Goal: Task Accomplishment & Management: Complete application form

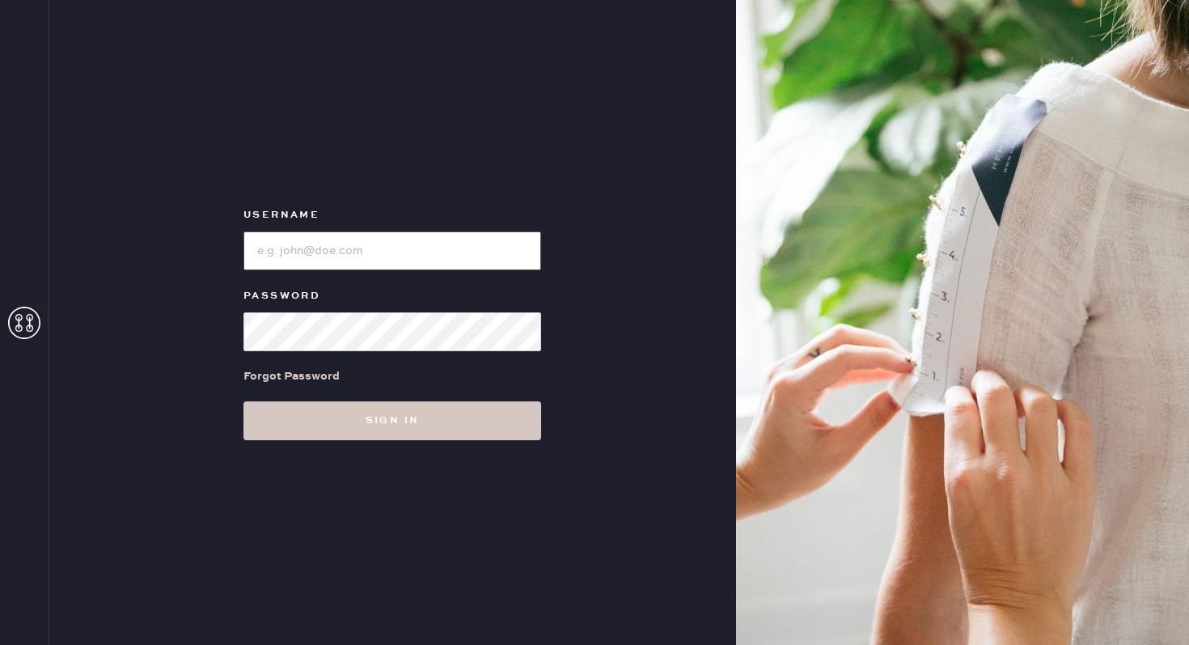
type input "reformationflatiron"
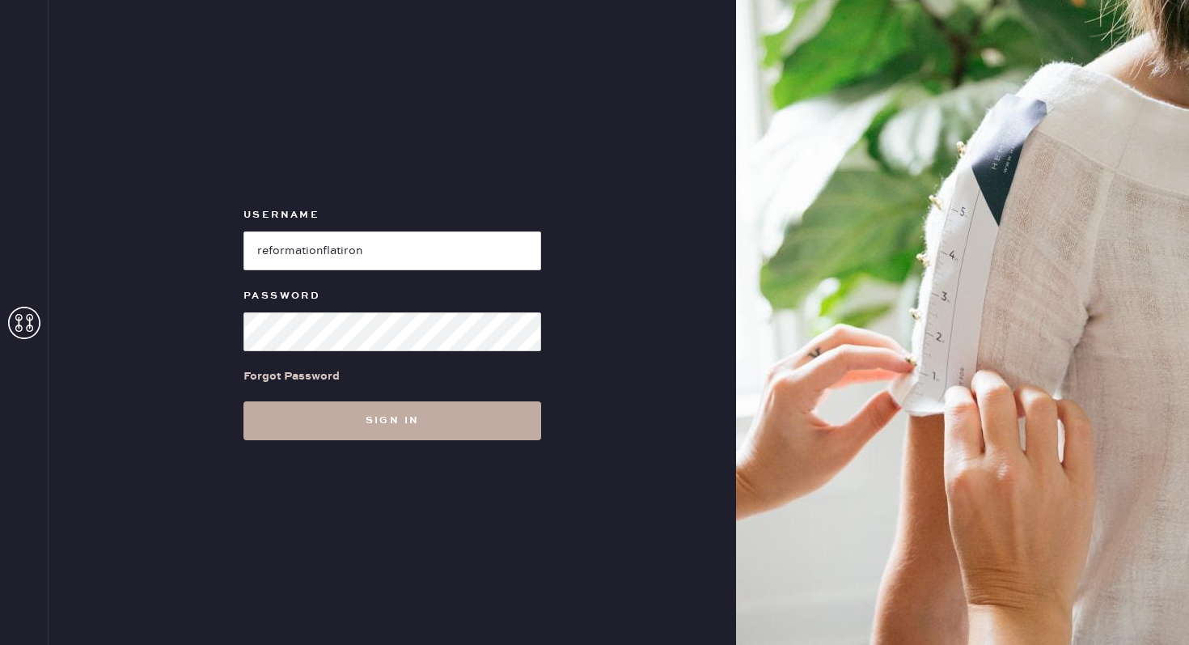
click at [278, 409] on button "Sign in" at bounding box center [393, 420] width 298 height 39
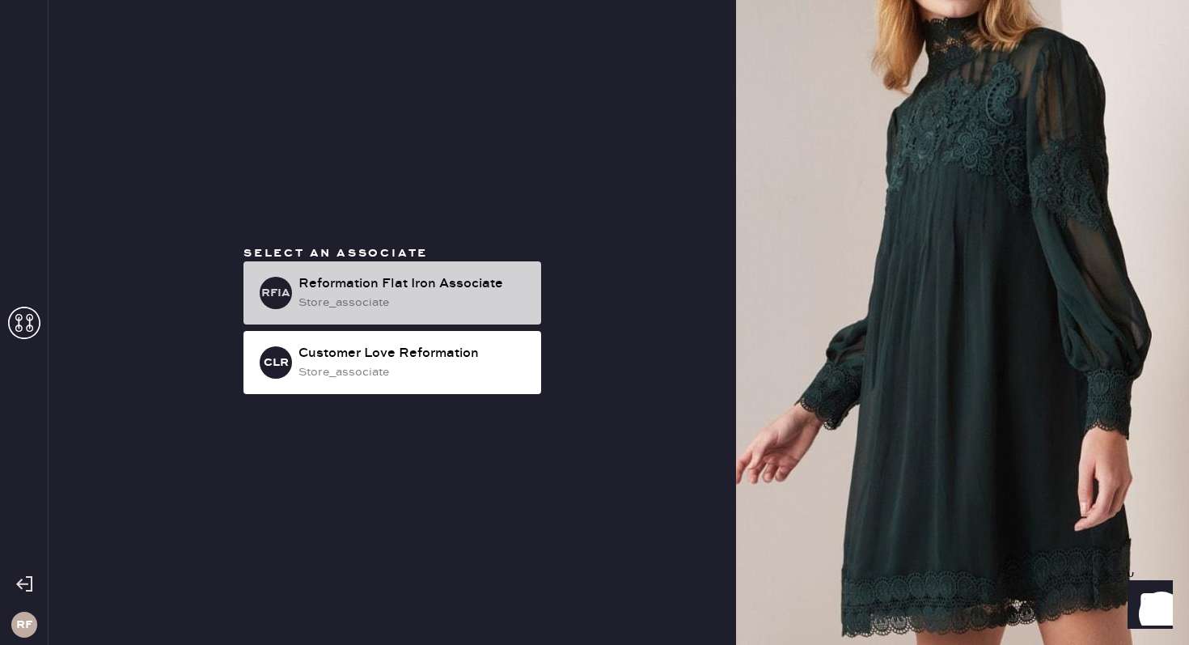
click at [450, 279] on div "Reformation Flat Iron Associate" at bounding box center [414, 283] width 230 height 19
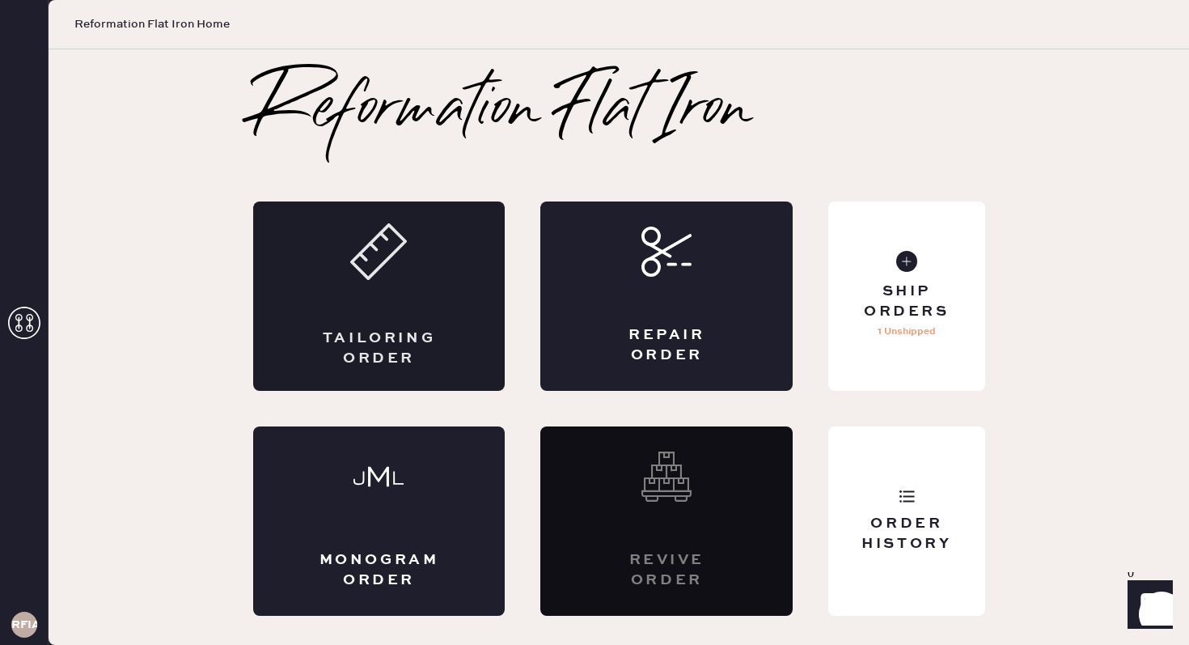
click at [375, 310] on div "Tailoring Order" at bounding box center [379, 295] width 252 height 189
click at [666, 301] on div "Repair Order" at bounding box center [667, 295] width 252 height 189
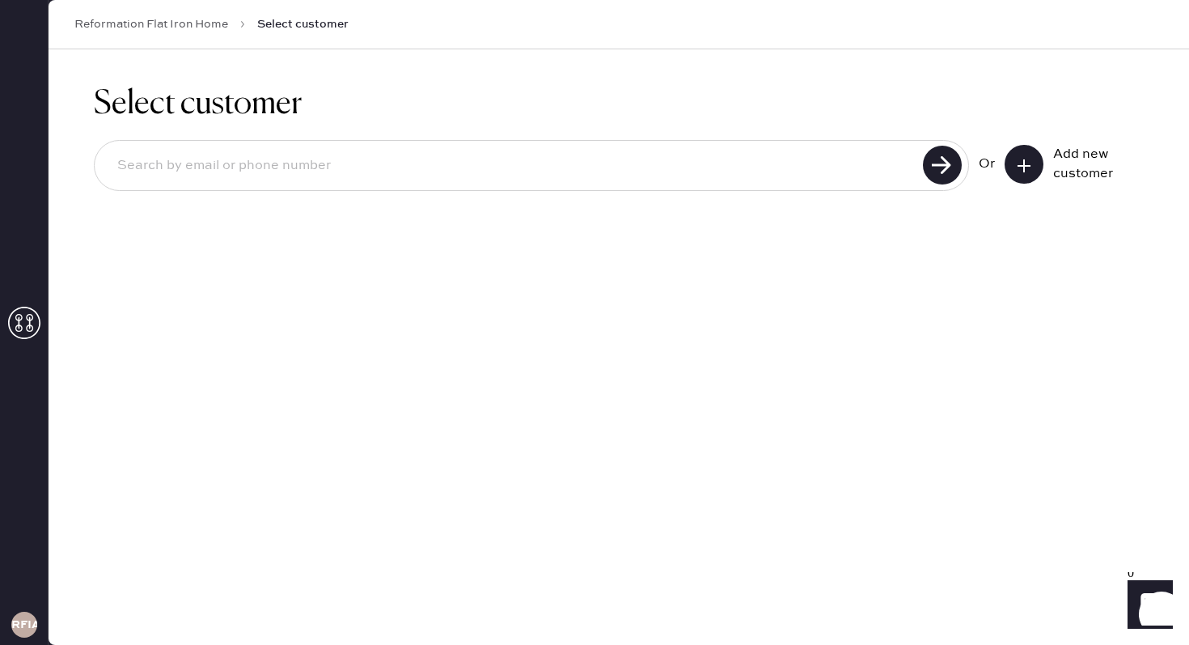
click at [1028, 169] on icon at bounding box center [1024, 166] width 16 height 16
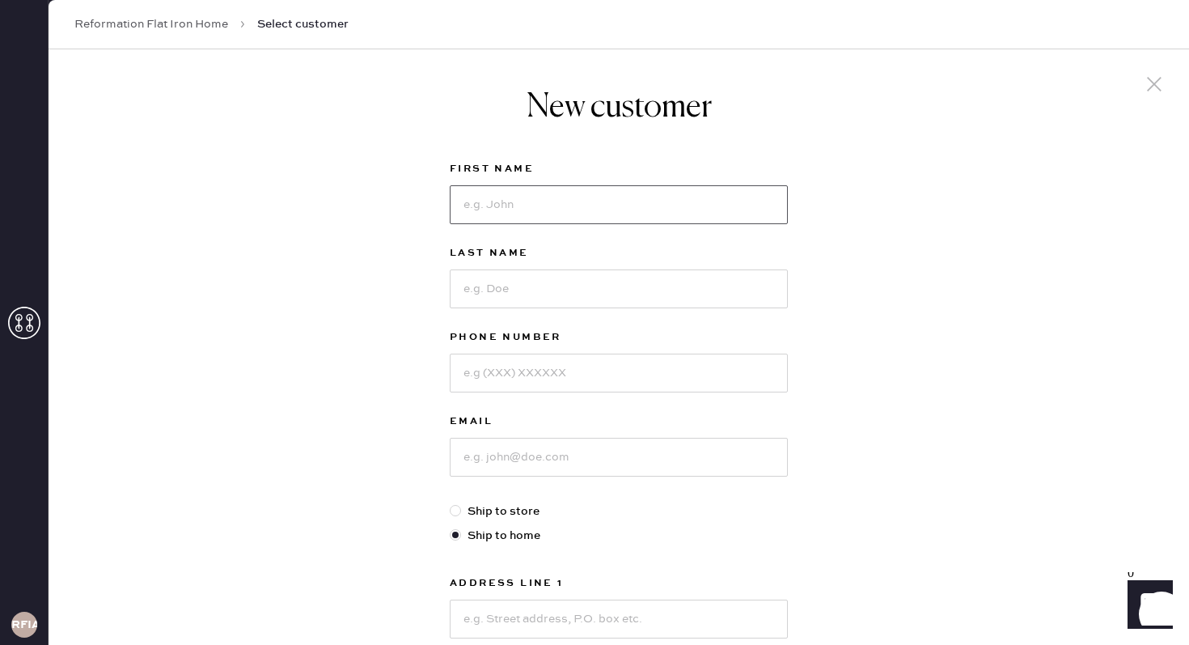
click at [558, 197] on input at bounding box center [619, 204] width 338 height 39
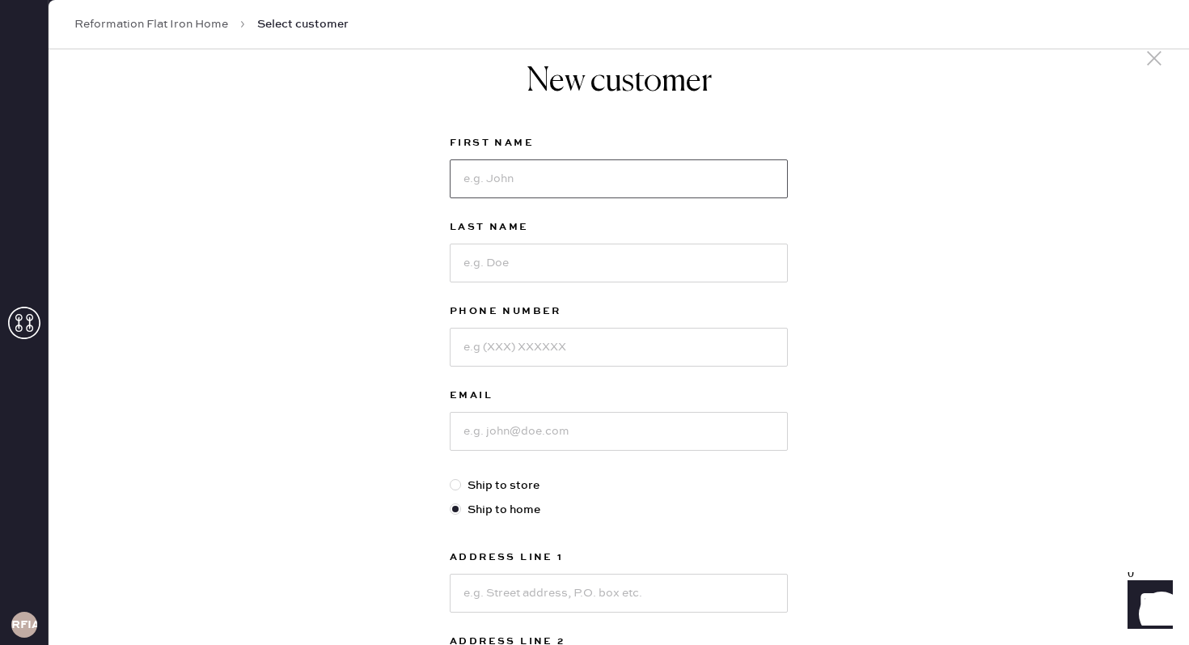
scroll to position [23, 0]
click at [541, 256] on input at bounding box center [619, 265] width 338 height 39
click at [538, 184] on input at bounding box center [619, 181] width 338 height 39
type input "Gabriella"
click at [477, 265] on input at bounding box center [619, 265] width 338 height 39
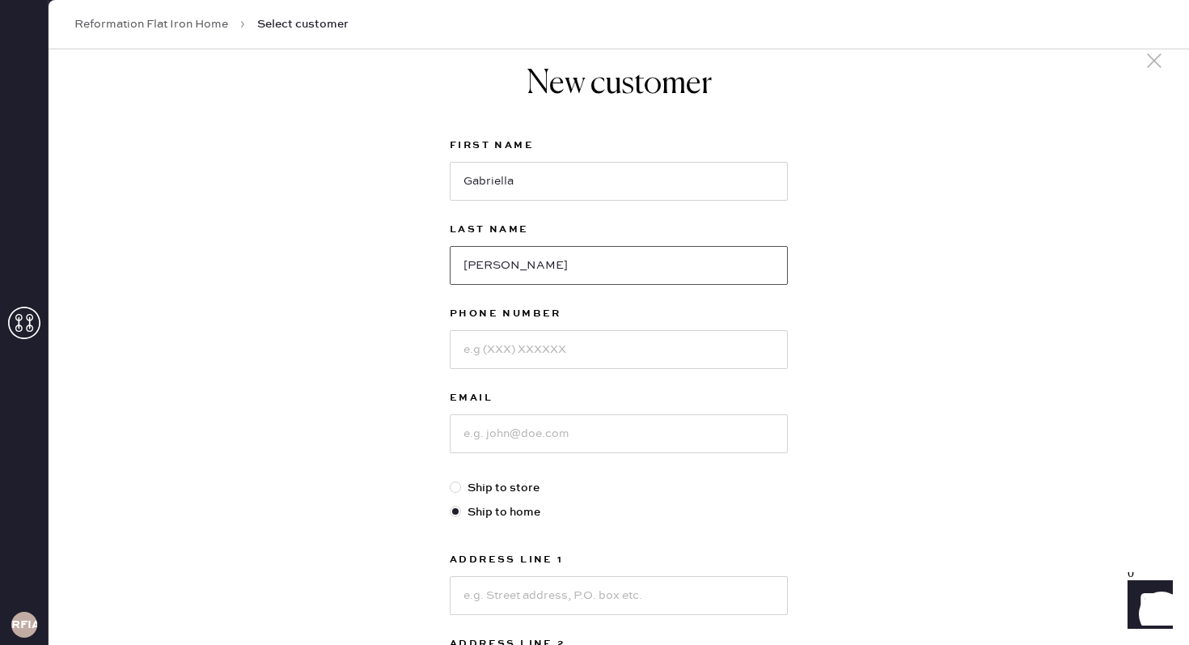
type input "[PERSON_NAME]"
click at [502, 357] on input at bounding box center [619, 349] width 338 height 39
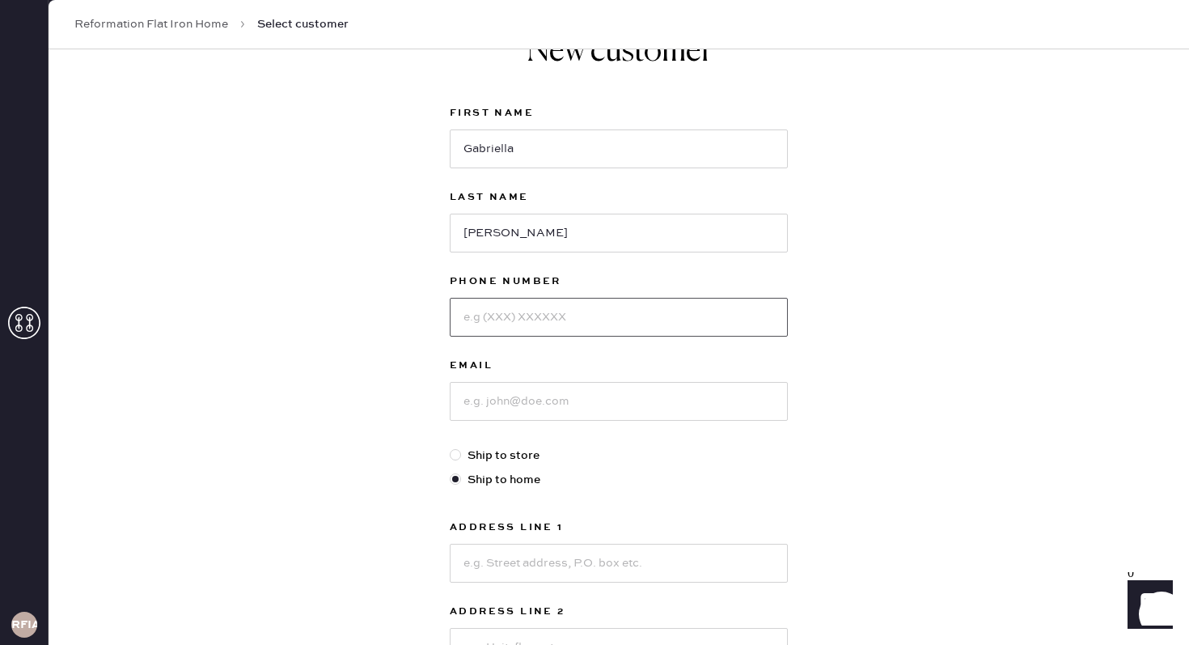
scroll to position [57, 0]
click at [641, 309] on input at bounding box center [619, 315] width 338 height 39
click at [481, 314] on input at bounding box center [619, 315] width 338 height 39
type input "6105055091"
click at [550, 409] on input at bounding box center [619, 399] width 338 height 39
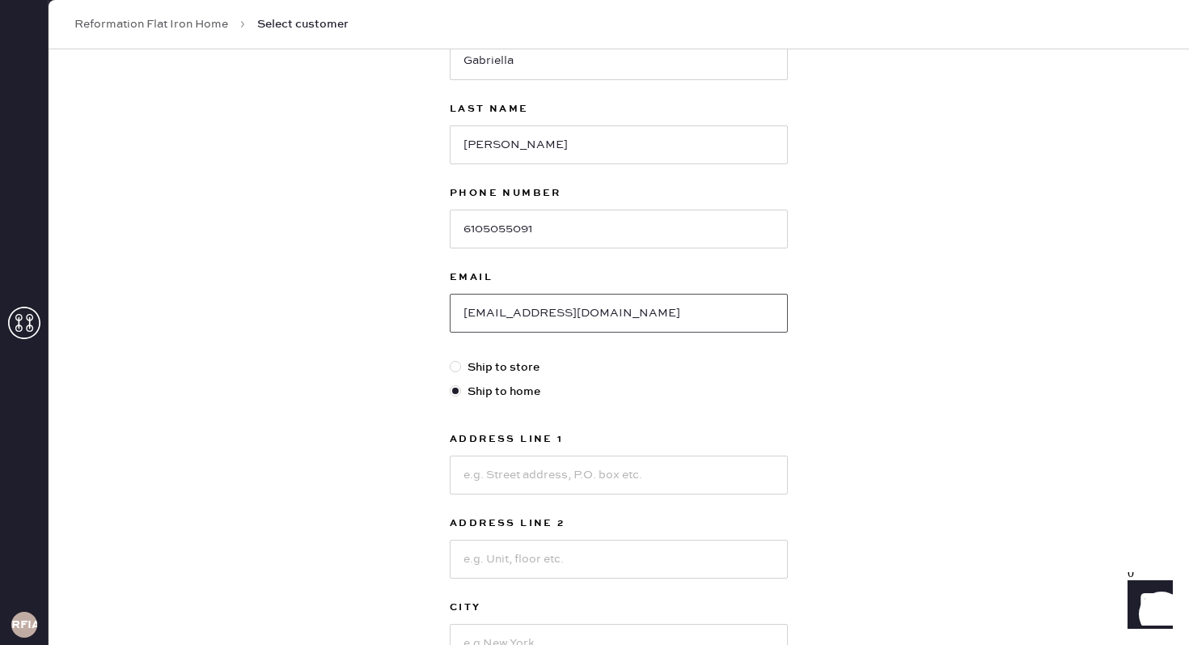
scroll to position [159, 0]
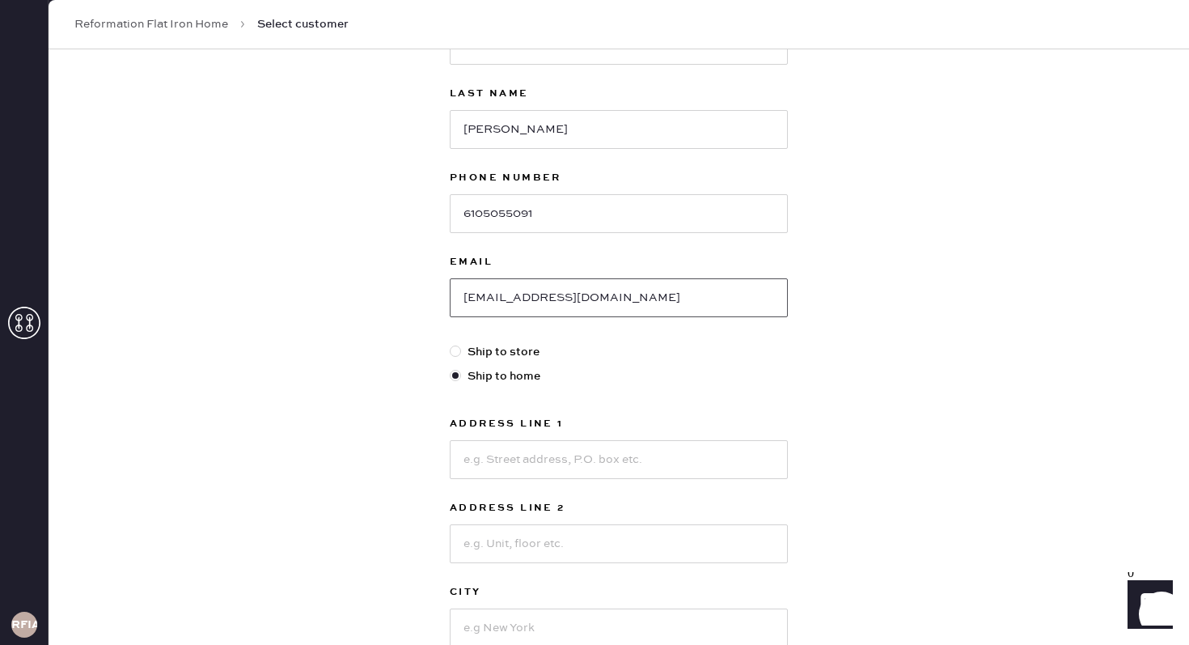
type input "[EMAIL_ADDRESS][DOMAIN_NAME]"
click at [659, 447] on input at bounding box center [619, 459] width 338 height 39
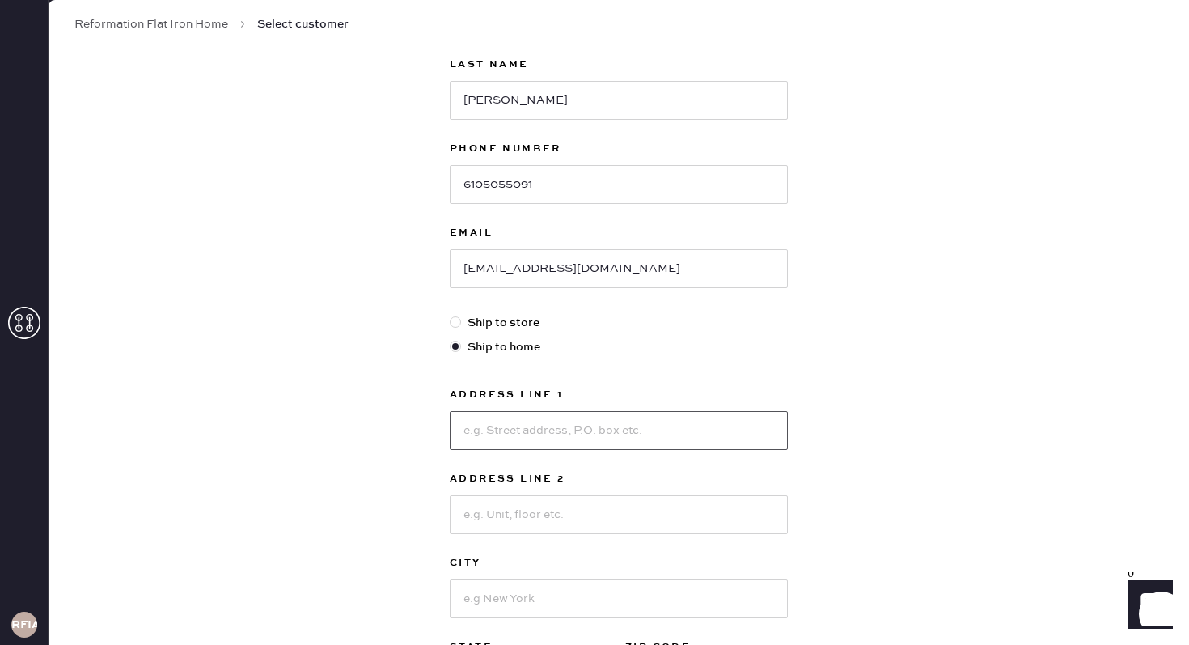
scroll to position [206, 0]
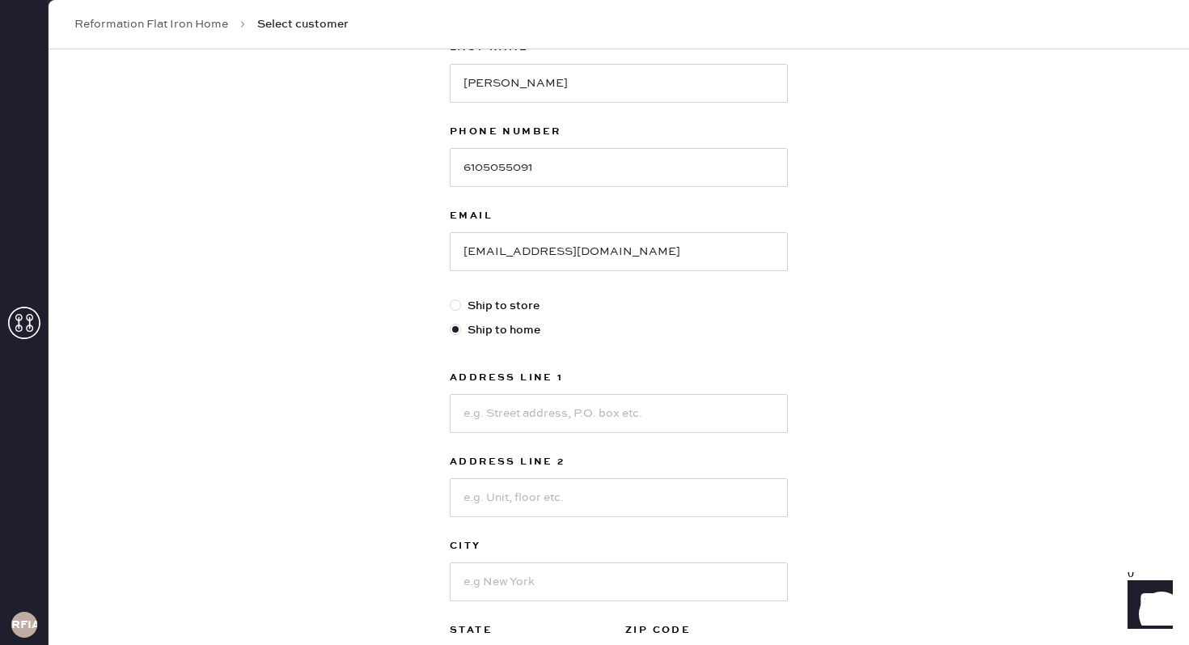
click at [833, 395] on div "New customer First Name [PERSON_NAME] Last Name [PERSON_NAME] Phone Number [PHO…" at bounding box center [619, 345] width 1141 height 1003
click at [618, 405] on input at bounding box center [619, 413] width 338 height 39
type input "[STREET_ADDRESS]"
click at [612, 492] on input at bounding box center [619, 497] width 338 height 39
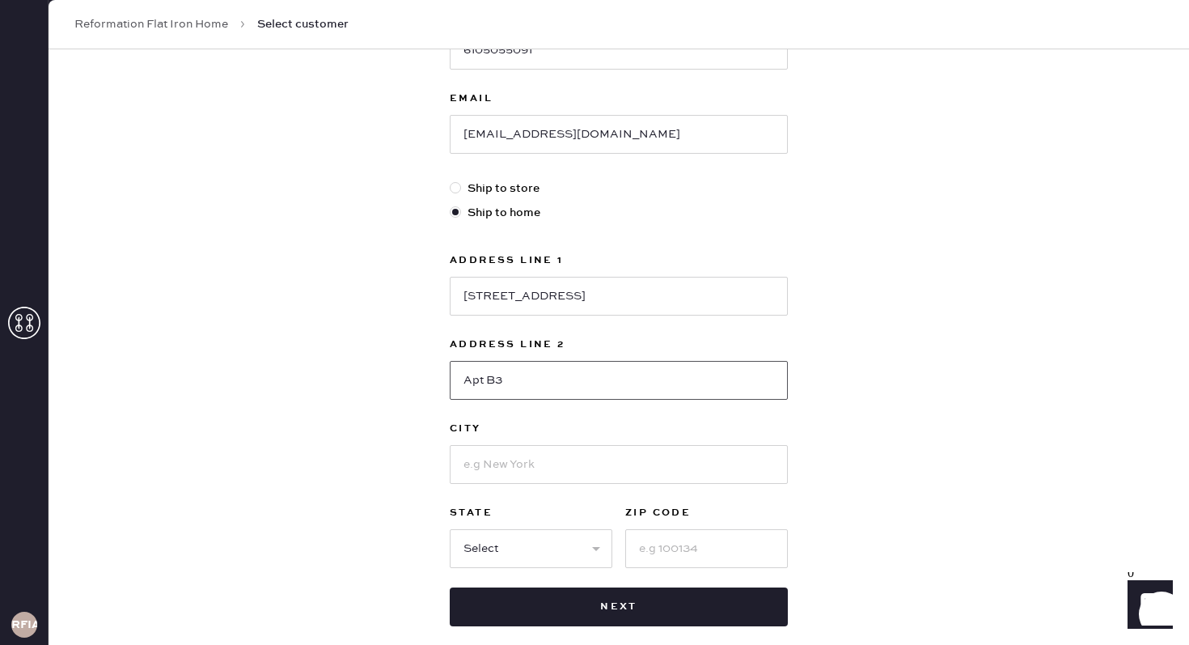
scroll to position [338, 0]
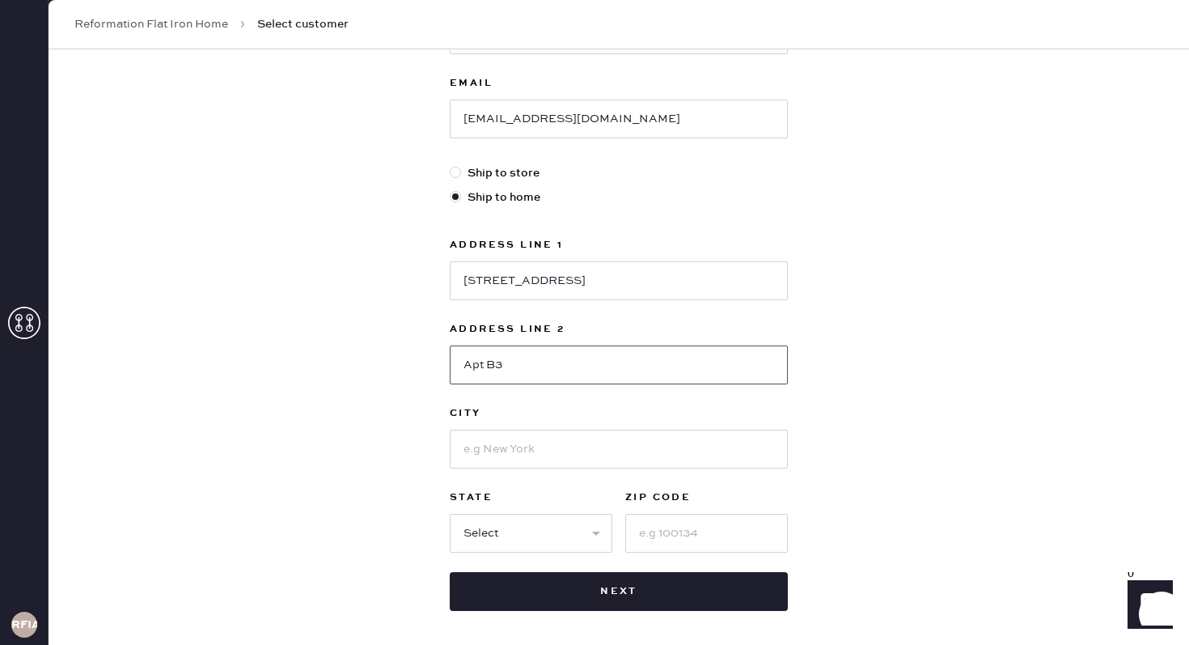
type input "Apt B3"
click at [556, 452] on input at bounding box center [619, 449] width 338 height 39
type input "[GEOGRAPHIC_DATA]"
click at [540, 532] on select "Select AK AL AR AZ CA CO CT [GEOGRAPHIC_DATA] DE FL [GEOGRAPHIC_DATA] HI [GEOGR…" at bounding box center [531, 533] width 163 height 39
select select "NY"
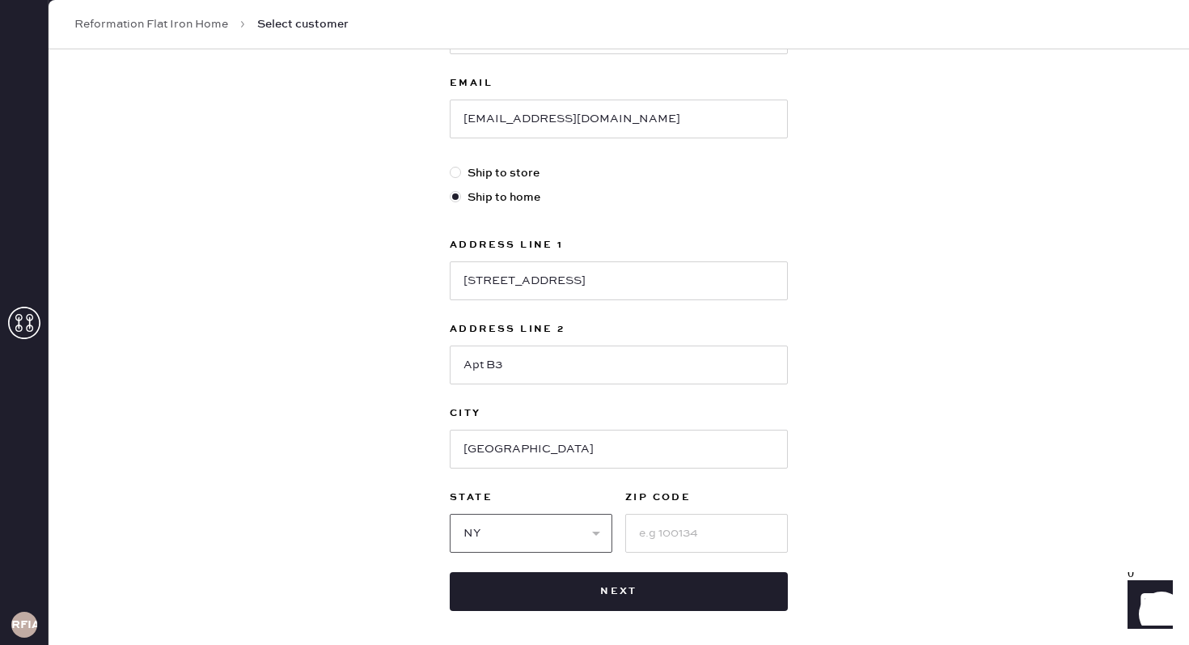
click at [450, 514] on select "Select AK AL AR AZ CA CO CT [GEOGRAPHIC_DATA] DE FL [GEOGRAPHIC_DATA] HI [GEOGR…" at bounding box center [531, 533] width 163 height 39
click at [673, 541] on input at bounding box center [706, 533] width 163 height 39
type input "11201"
click at [920, 403] on div "New customer First Name [PERSON_NAME] Last Name [PERSON_NAME] Phone Number [PHO…" at bounding box center [619, 212] width 1141 height 1003
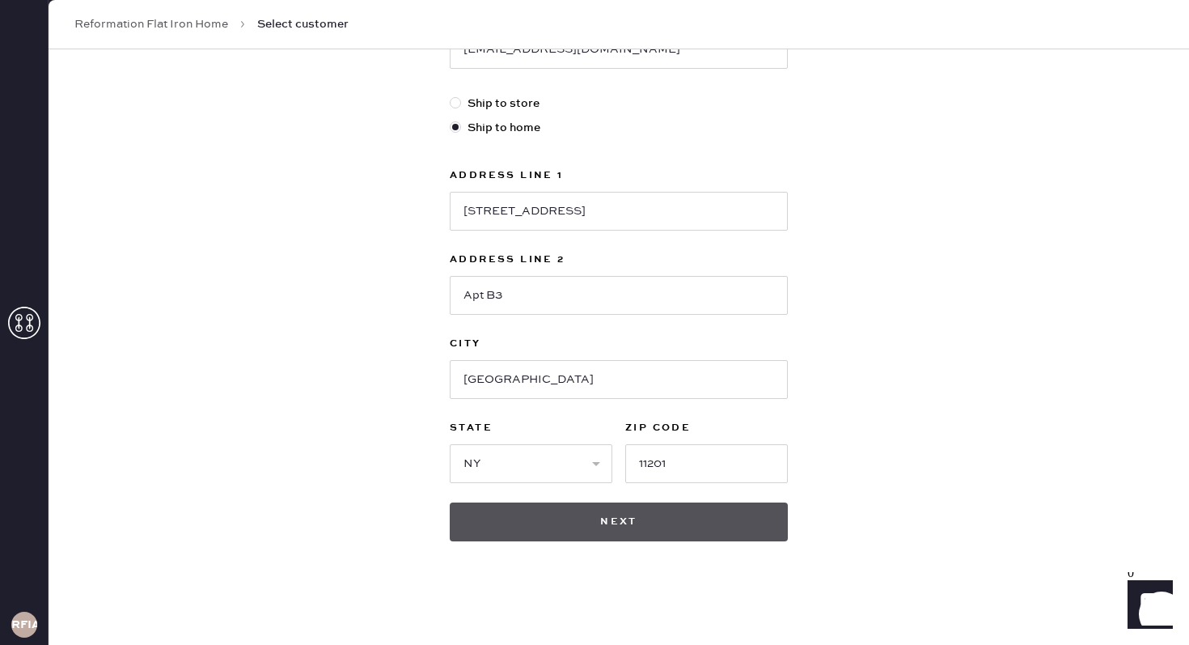
click at [655, 526] on button "Next" at bounding box center [619, 521] width 338 height 39
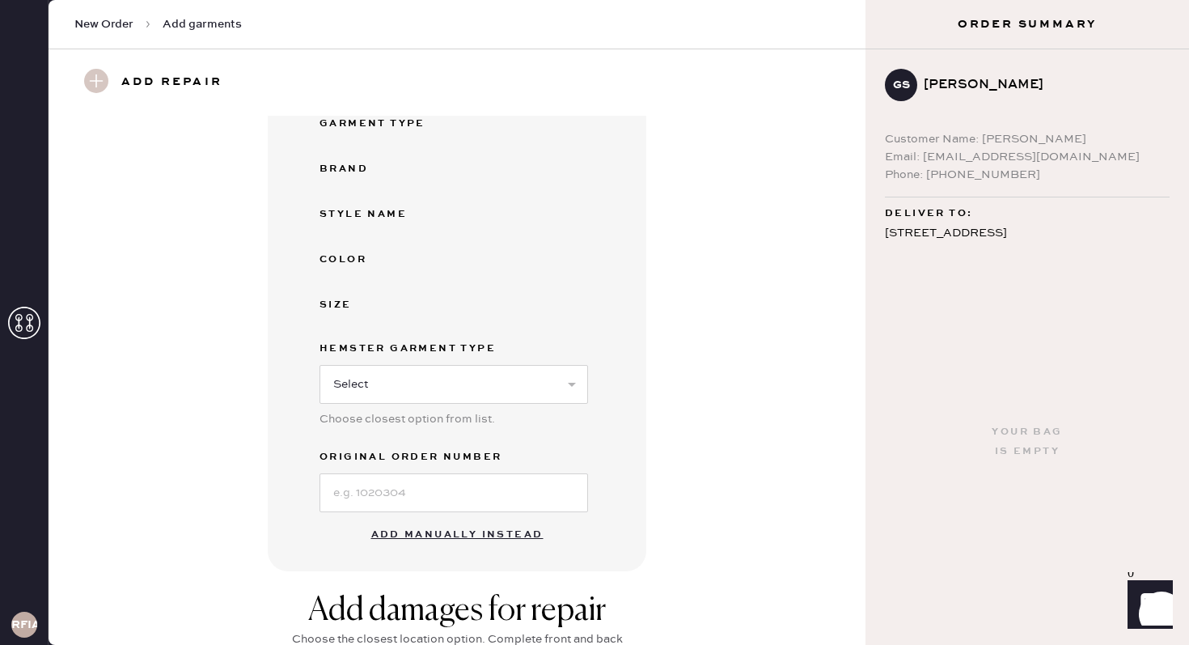
scroll to position [550, 0]
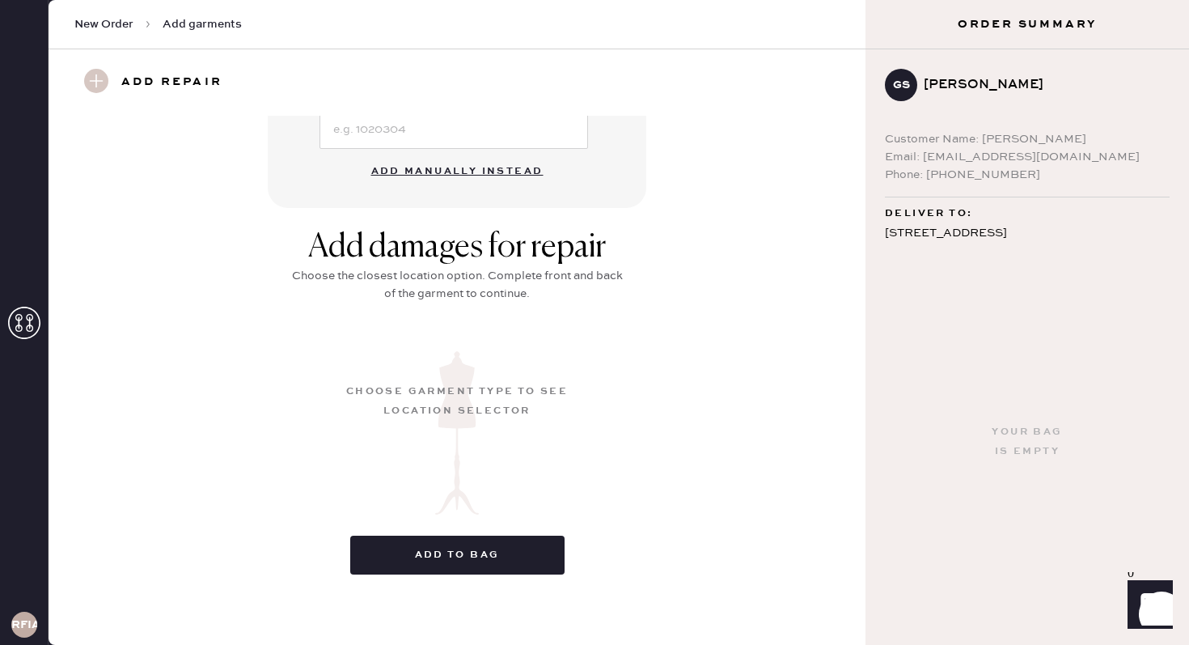
click at [473, 173] on button "Add manually instead" at bounding box center [458, 171] width 192 height 32
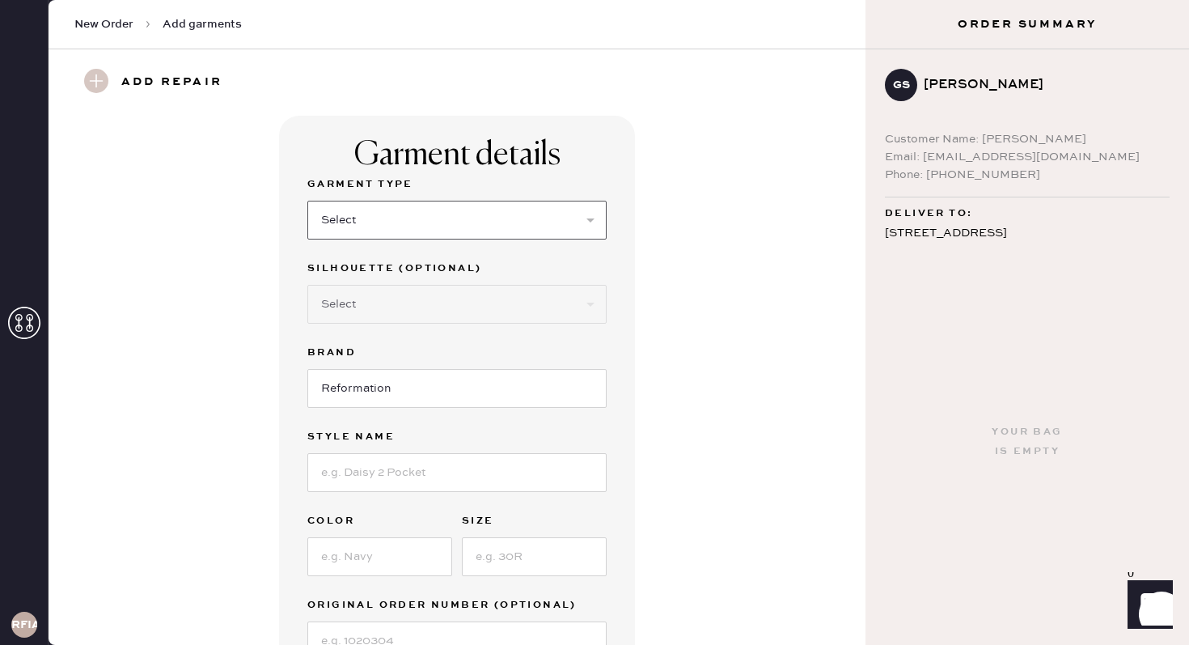
click at [404, 215] on select "Select Basic Skirt Jeans Leggings Pants Shorts Basic Sleeved Dress Basic Sleeve…" at bounding box center [456, 220] width 299 height 39
select select "2"
click at [307, 201] on select "Select Basic Skirt Jeans Leggings Pants Shorts Basic Sleeved Dress Basic Sleeve…" at bounding box center [456, 220] width 299 height 39
click at [370, 300] on select "Select Shorts Cropped Flare Boot Cut Straight Skinny Other" at bounding box center [456, 304] width 299 height 39
select select "5"
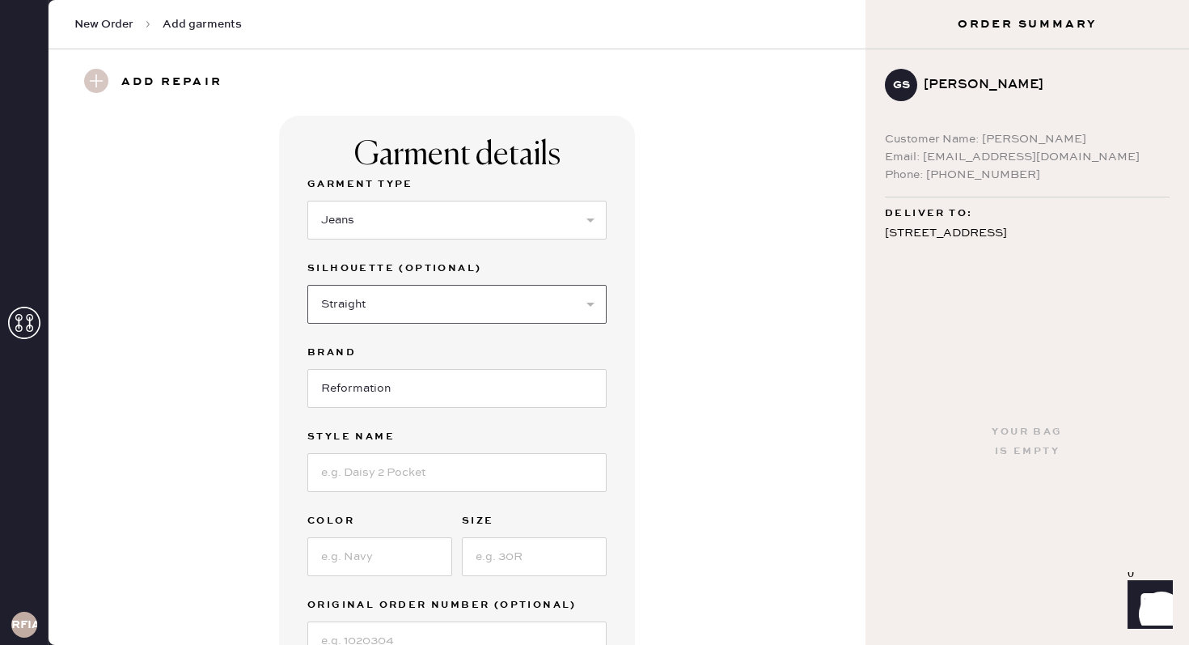
click at [307, 285] on select "Select Shorts Cropped Flare Boot Cut Straight Skinny Other" at bounding box center [456, 304] width 299 height 39
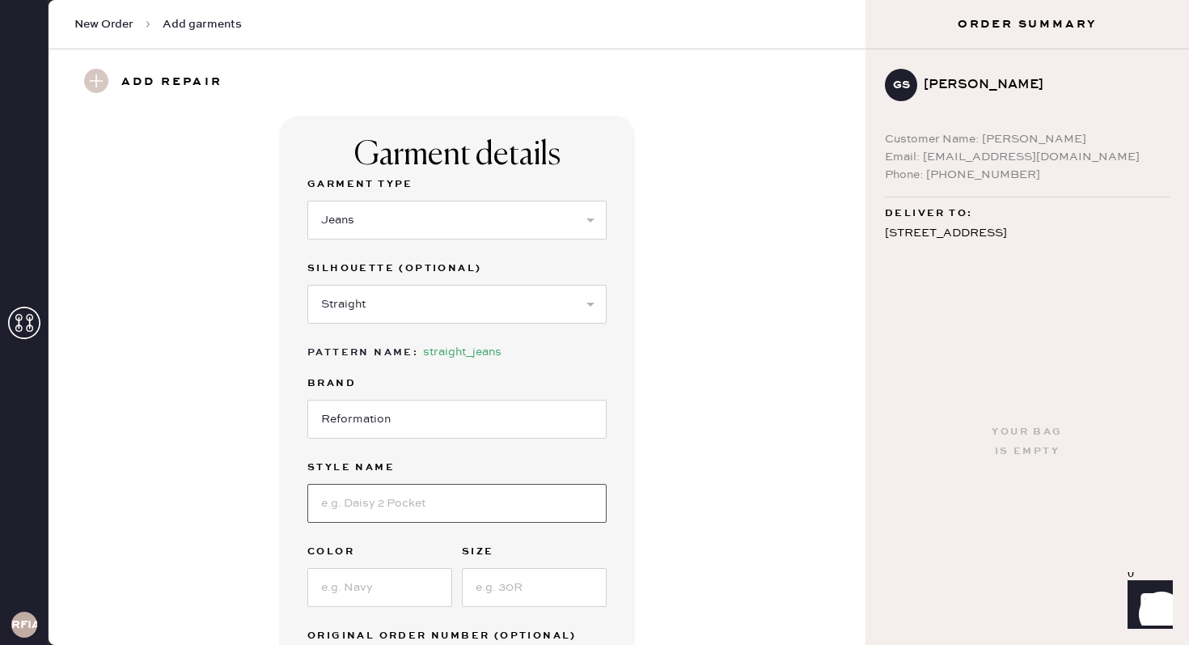
click at [361, 500] on input at bounding box center [456, 503] width 299 height 39
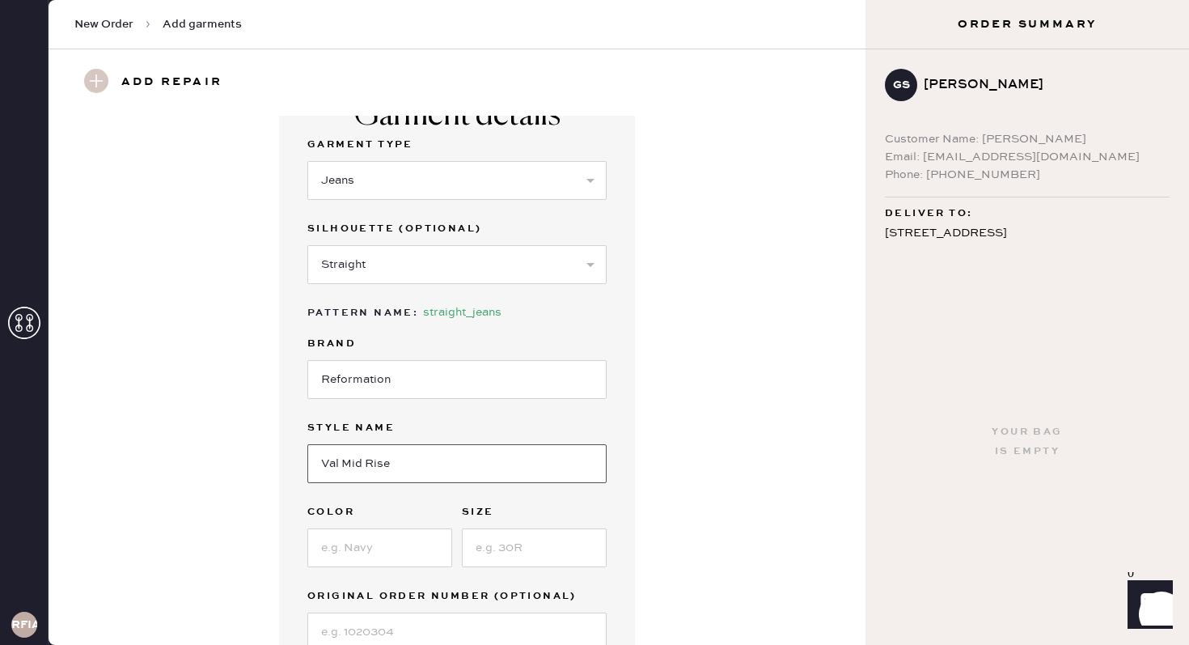
scroll to position [50, 0]
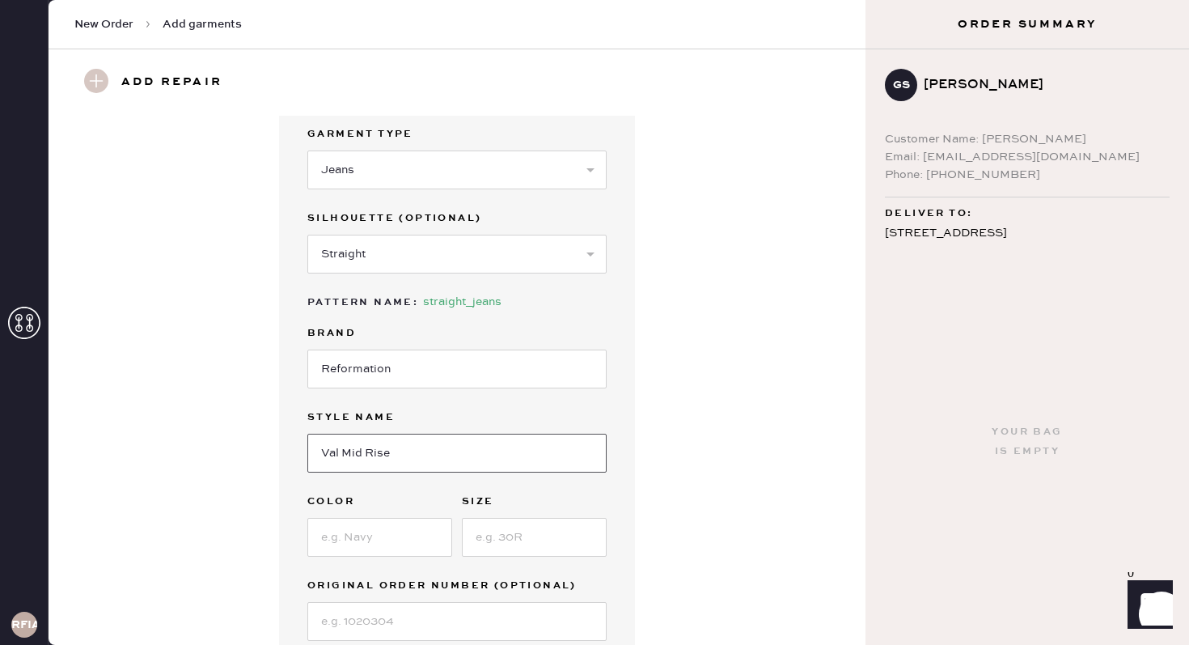
type input "Val Mid Rise"
click at [336, 539] on input at bounding box center [379, 537] width 145 height 39
type input "[US_STATE]"
click at [532, 536] on input at bounding box center [534, 537] width 145 height 39
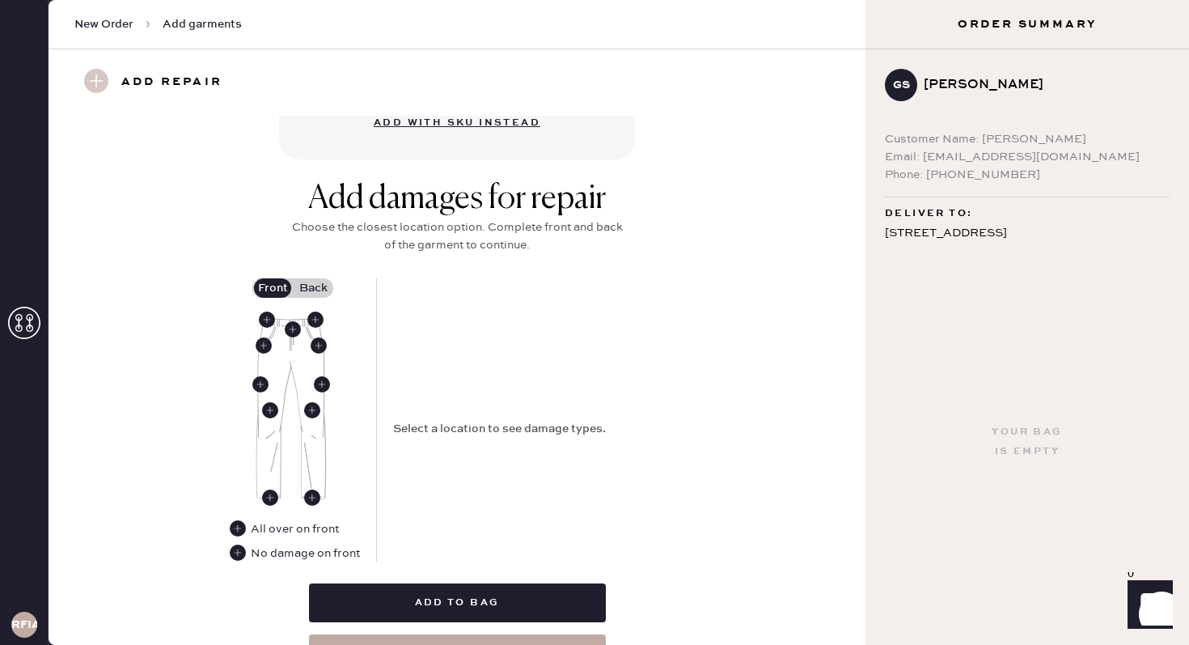
scroll to position [591, 0]
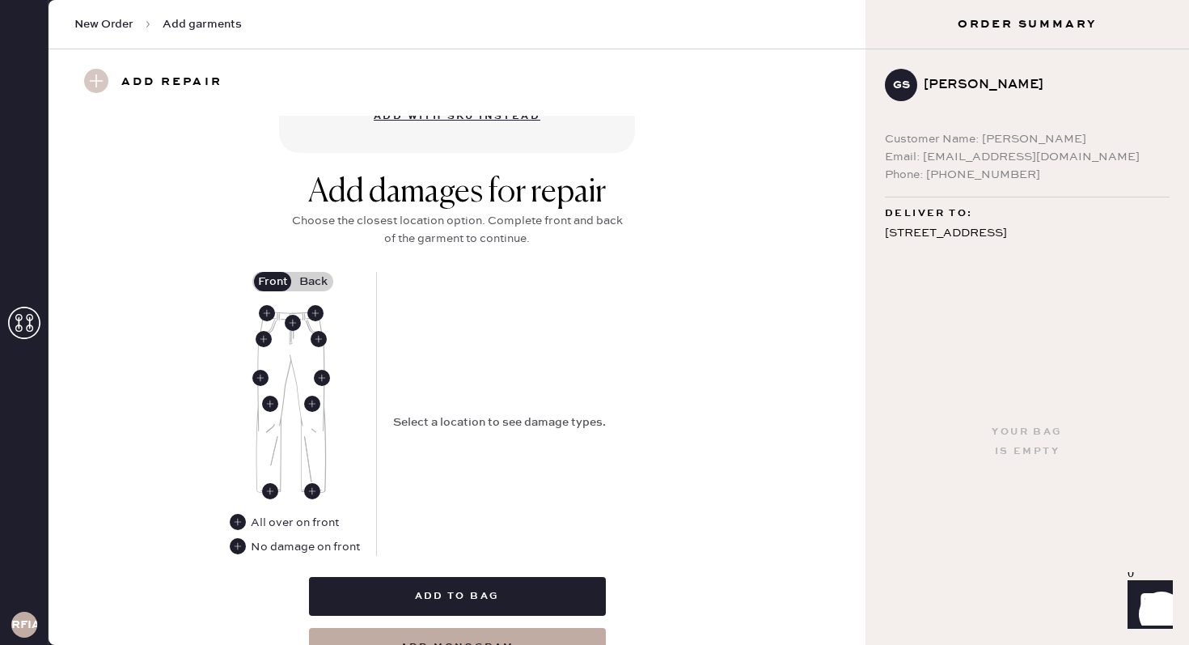
type input "26"
click at [308, 284] on label "Back" at bounding box center [313, 281] width 40 height 19
click at [313, 282] on input "Back" at bounding box center [313, 282] width 0 height 0
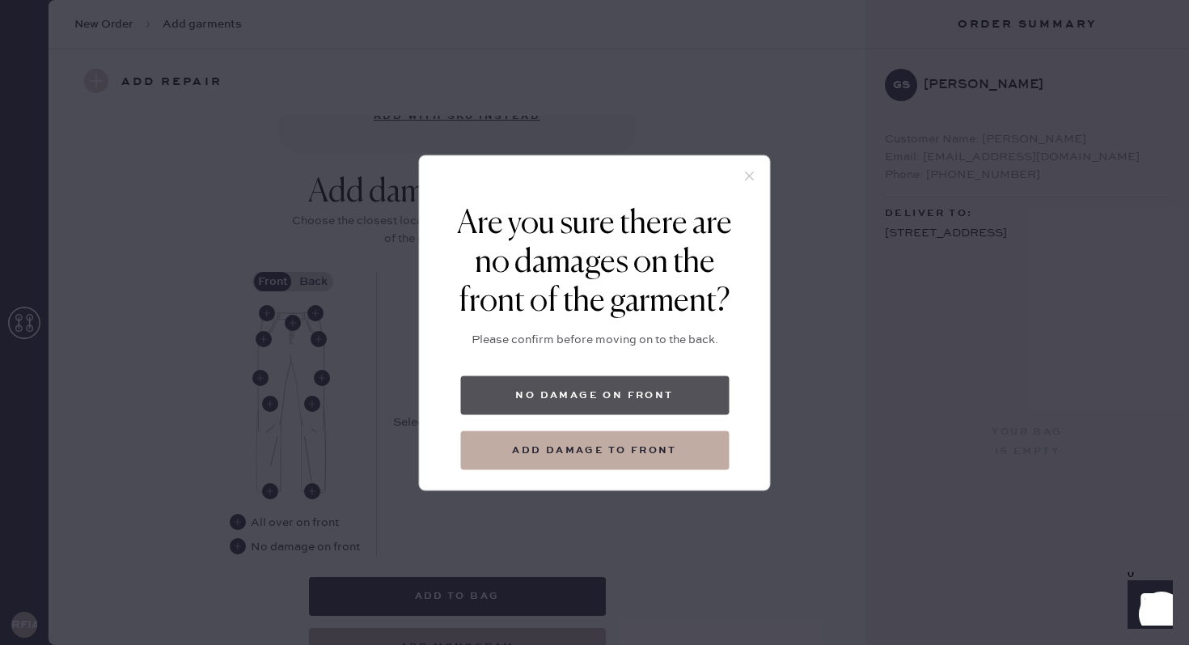
click at [593, 396] on button "No damage on front" at bounding box center [594, 394] width 269 height 39
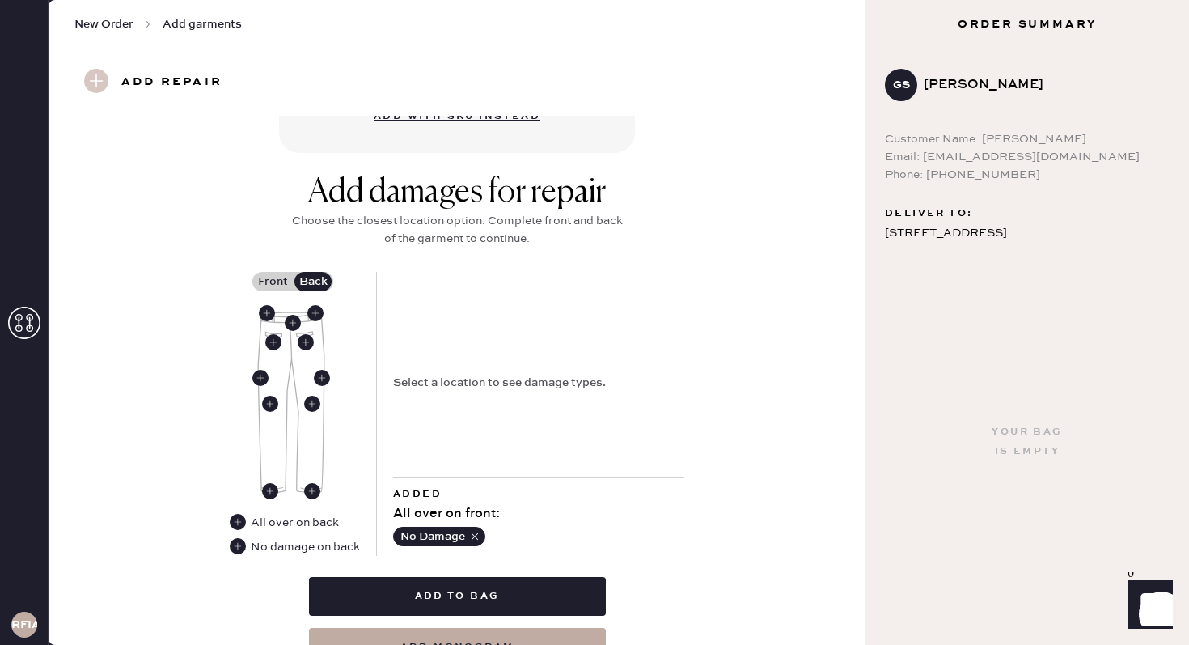
click at [282, 278] on label "Front" at bounding box center [272, 281] width 40 height 19
click at [273, 282] on input "Front" at bounding box center [273, 282] width 0 height 0
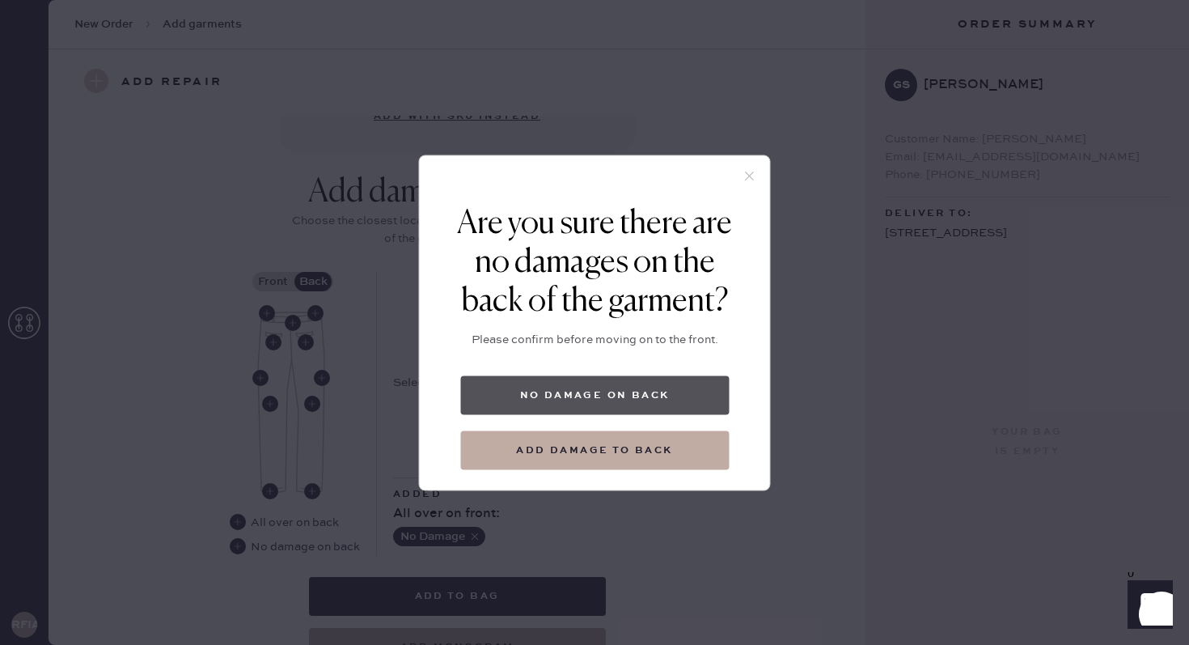
click at [533, 394] on button "No damage on back" at bounding box center [594, 394] width 269 height 39
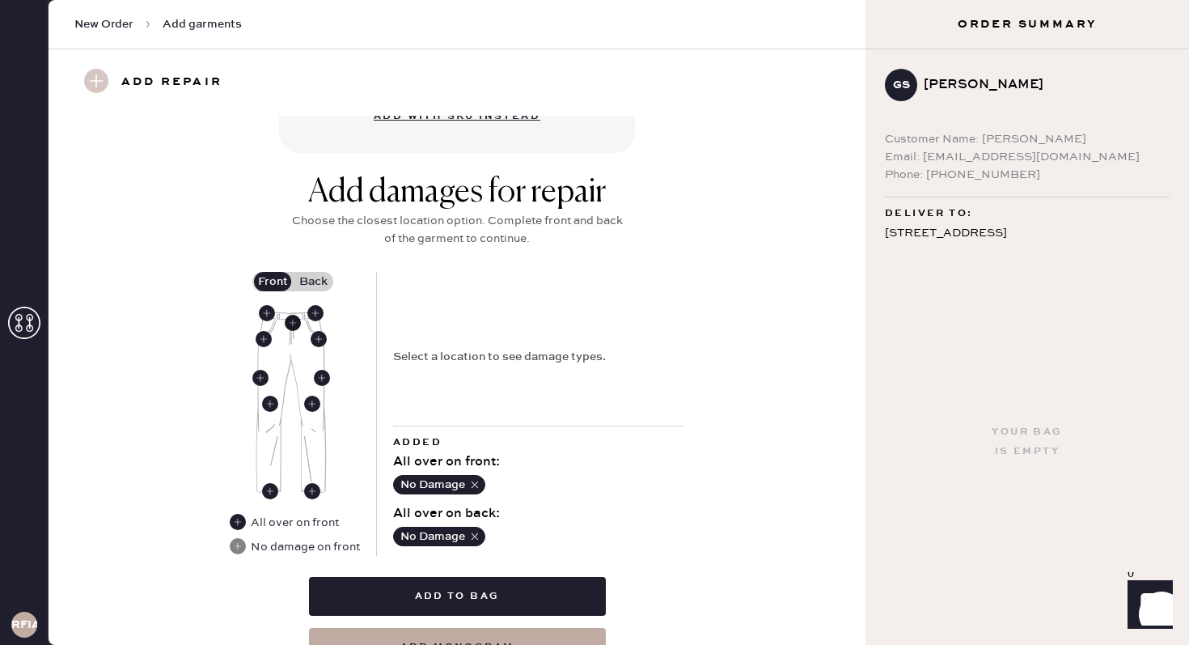
click at [292, 319] on use at bounding box center [293, 323] width 16 height 16
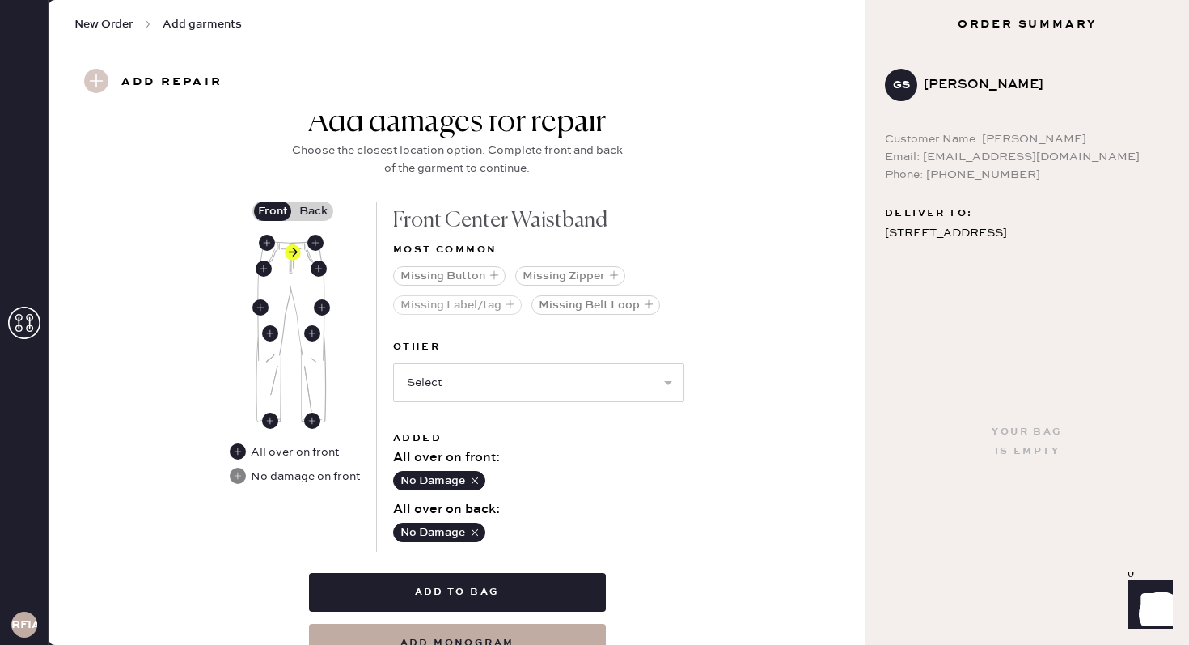
scroll to position [662, 0]
click at [446, 382] on select "Select Broken / Ripped Hem Broken Beads Broken Belt Loop Broken Button Broken E…" at bounding box center [538, 382] width 291 height 39
click at [476, 375] on select "Select Broken / Ripped Hem Broken Beads Broken Belt Loop Broken Button Broken E…" at bounding box center [538, 382] width 291 height 39
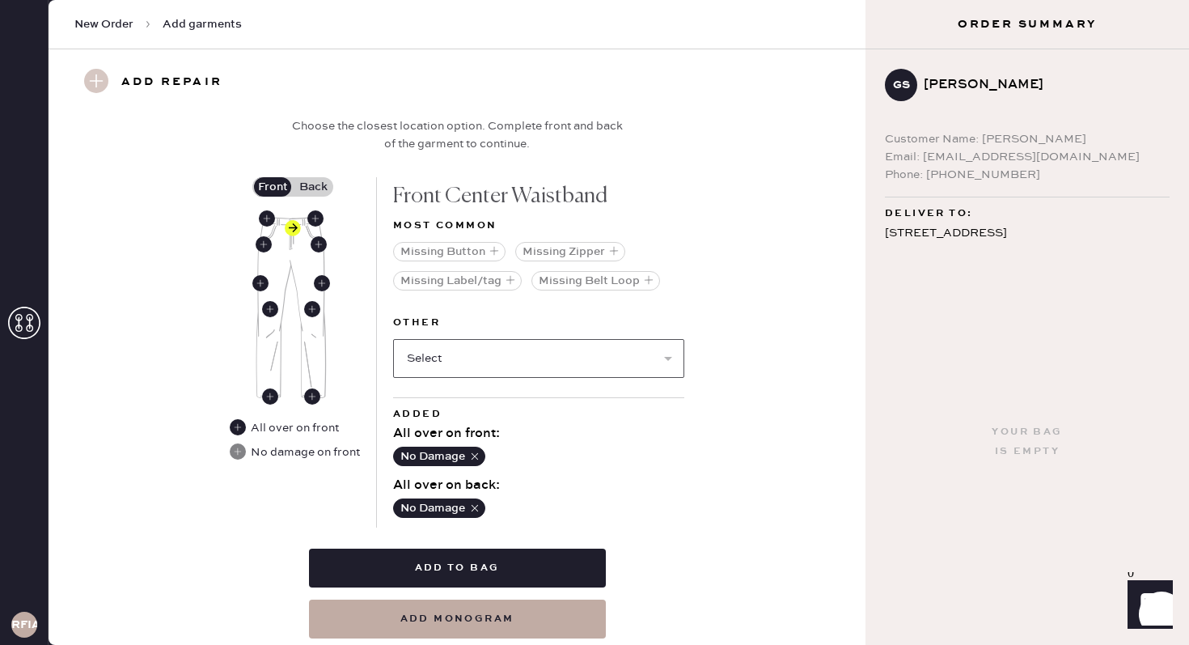
scroll to position [690, 0]
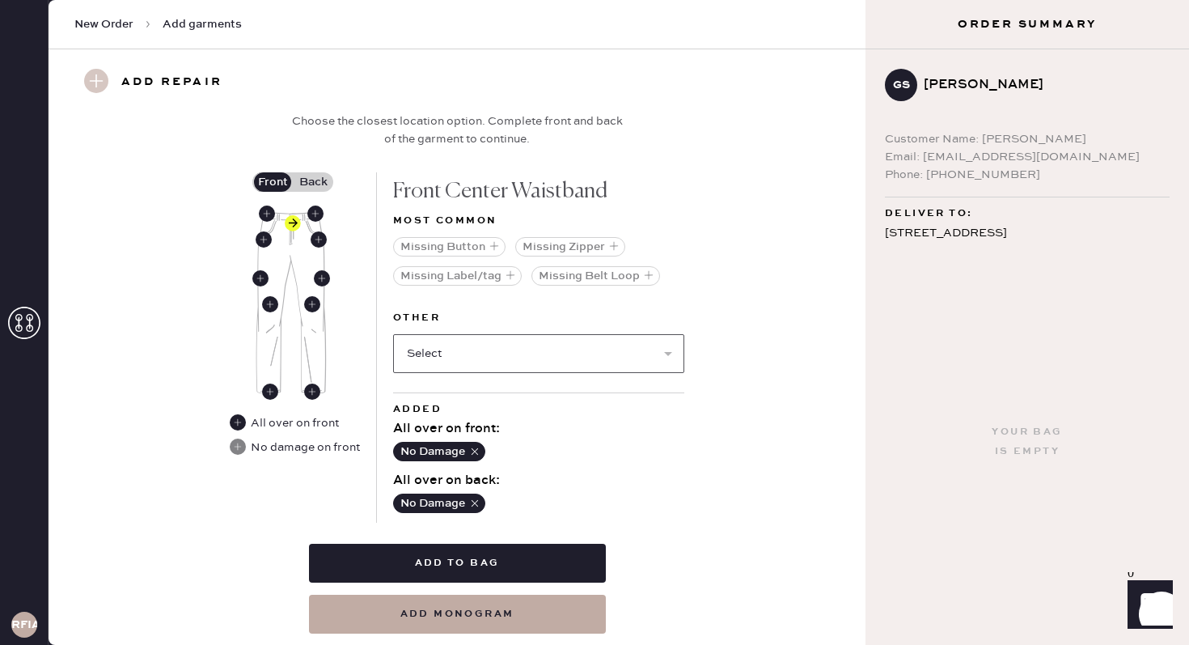
click at [558, 363] on select "Select Broken / Ripped Hem Broken Beads Broken Belt Loop Broken Button Broken E…" at bounding box center [538, 353] width 291 height 39
select select "2098"
click at [393, 334] on select "Select Broken / Ripped Hem Broken Beads Broken Belt Loop Broken Button Broken E…" at bounding box center [538, 353] width 291 height 39
select select
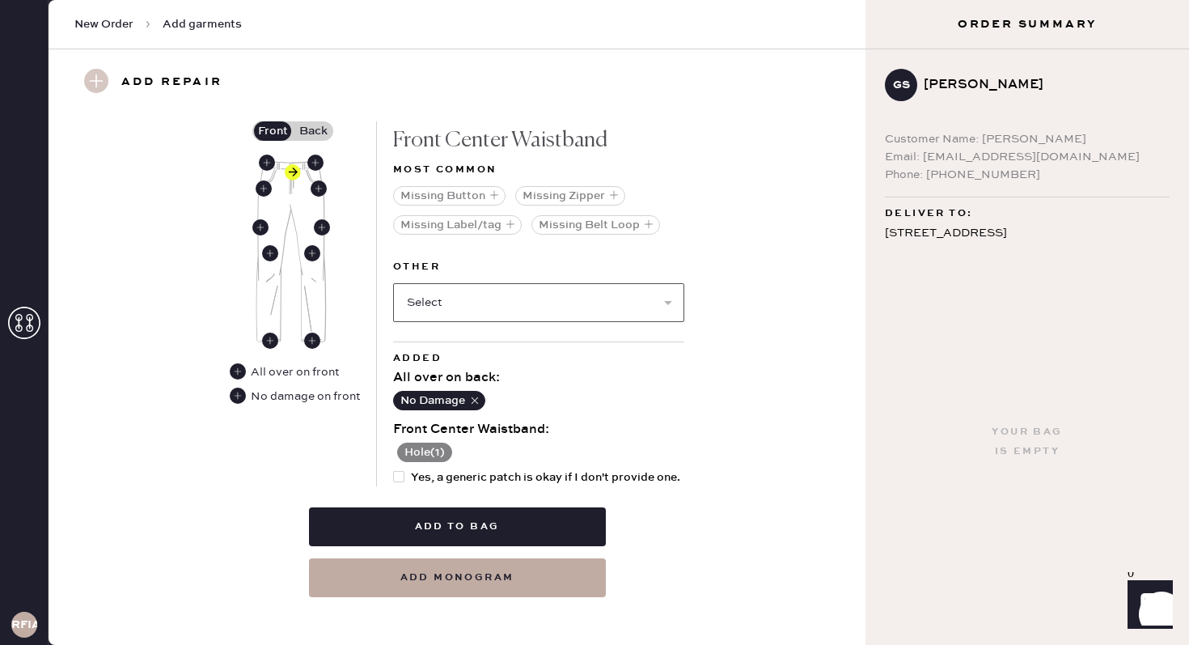
scroll to position [752, 0]
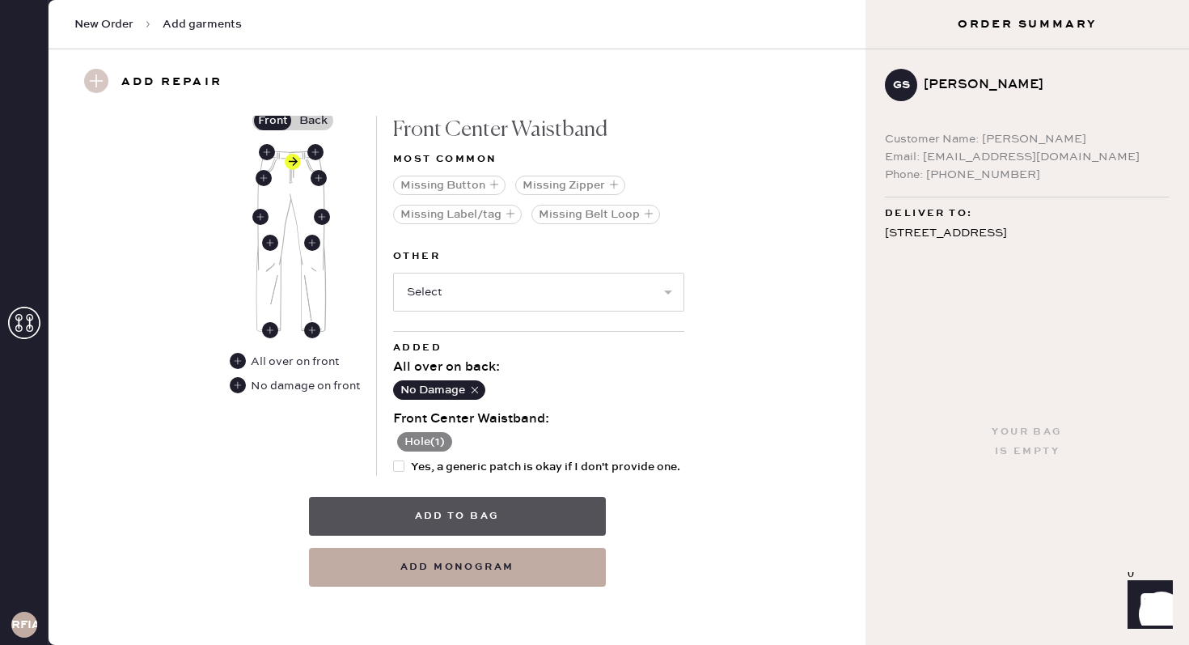
click at [464, 504] on button "Add to bag" at bounding box center [457, 516] width 297 height 39
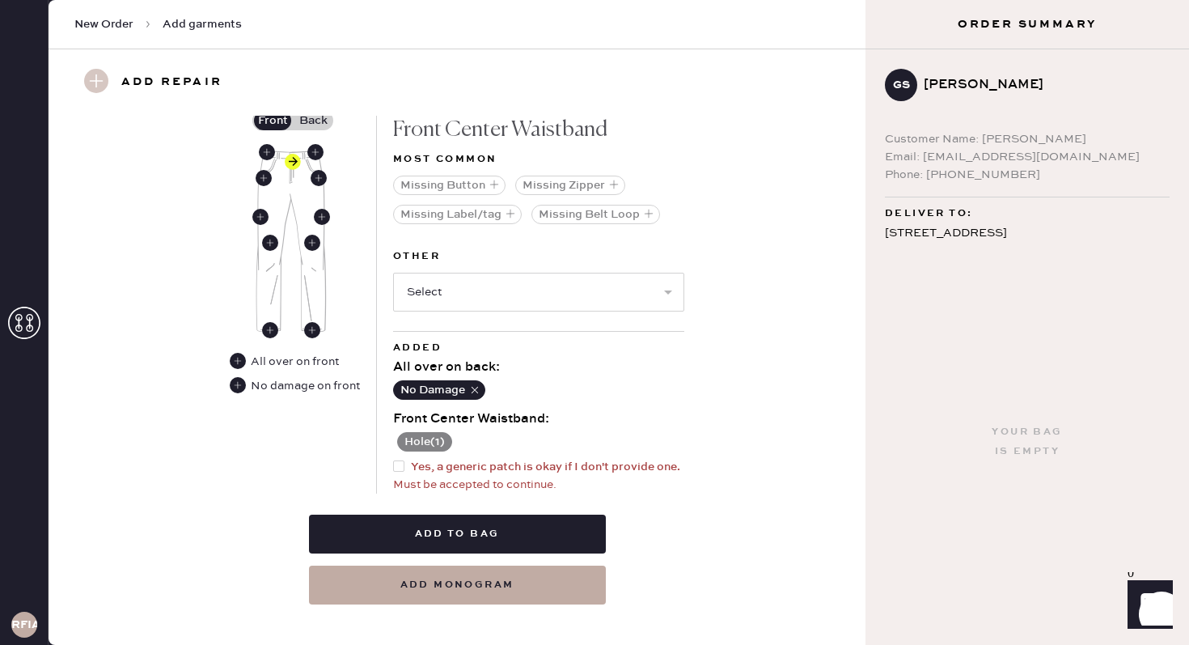
click at [397, 460] on div at bounding box center [398, 465] width 11 height 11
click at [394, 459] on input "Yes, a generic patch is okay if I don't provide one." at bounding box center [393, 458] width 1 height 1
click at [404, 464] on div at bounding box center [402, 467] width 18 height 18
click at [394, 459] on input "Yes, a generic patch is okay if I don't provide one." at bounding box center [393, 458] width 1 height 1
click at [404, 464] on div at bounding box center [402, 467] width 18 height 18
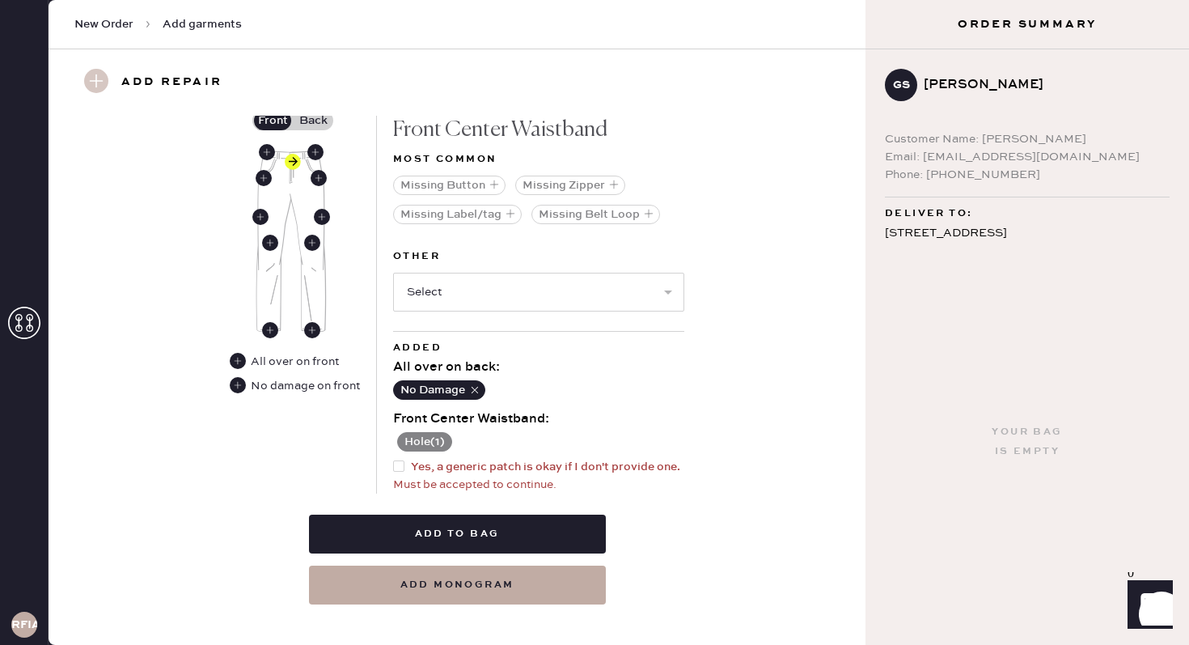
click at [394, 459] on input "Yes, a generic patch is okay if I don't provide one." at bounding box center [393, 458] width 1 height 1
checkbox input "true"
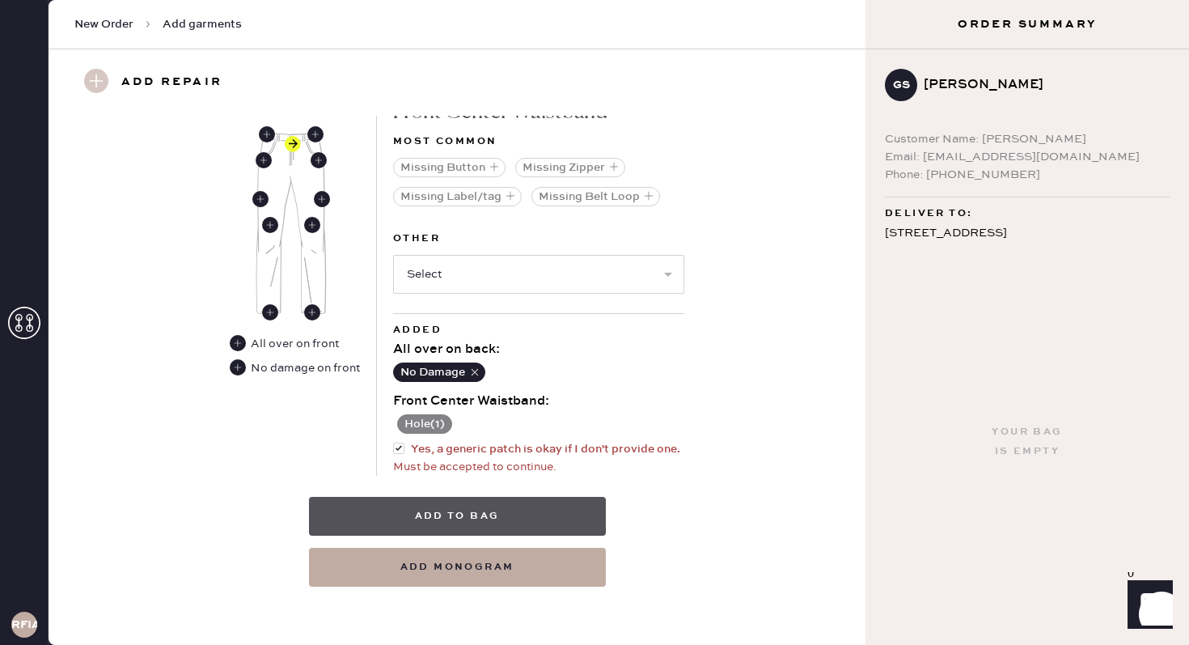
click at [485, 518] on button "Add to bag" at bounding box center [457, 516] width 297 height 39
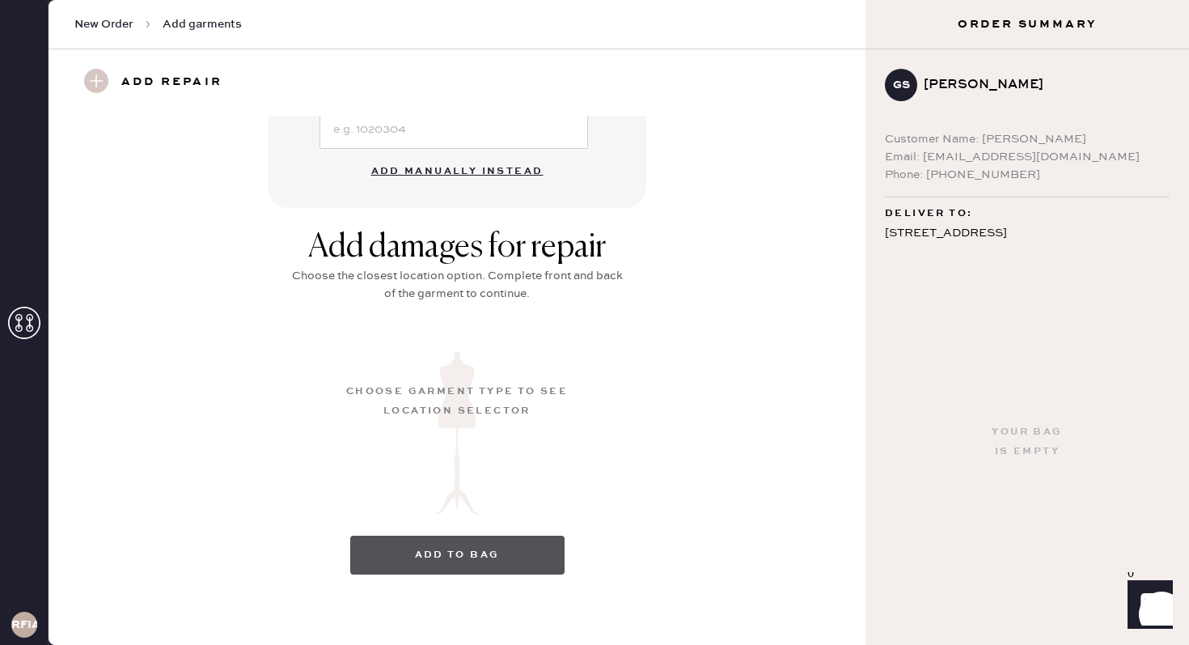
scroll to position [151, 0]
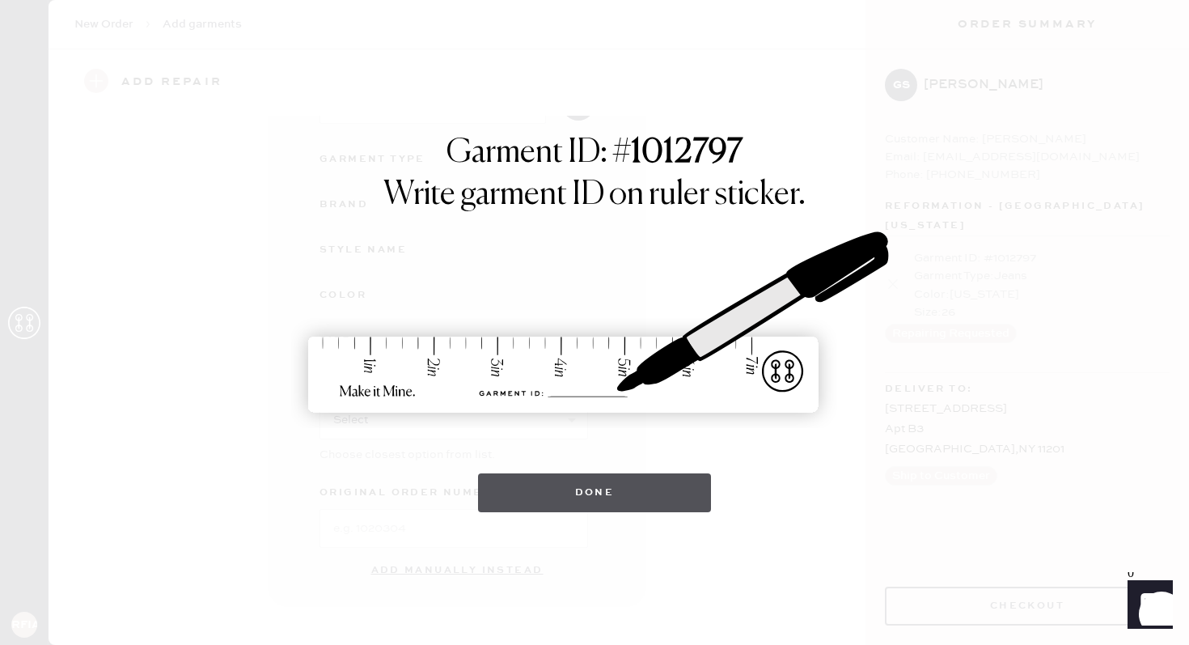
click at [571, 507] on button "Done" at bounding box center [595, 492] width 234 height 39
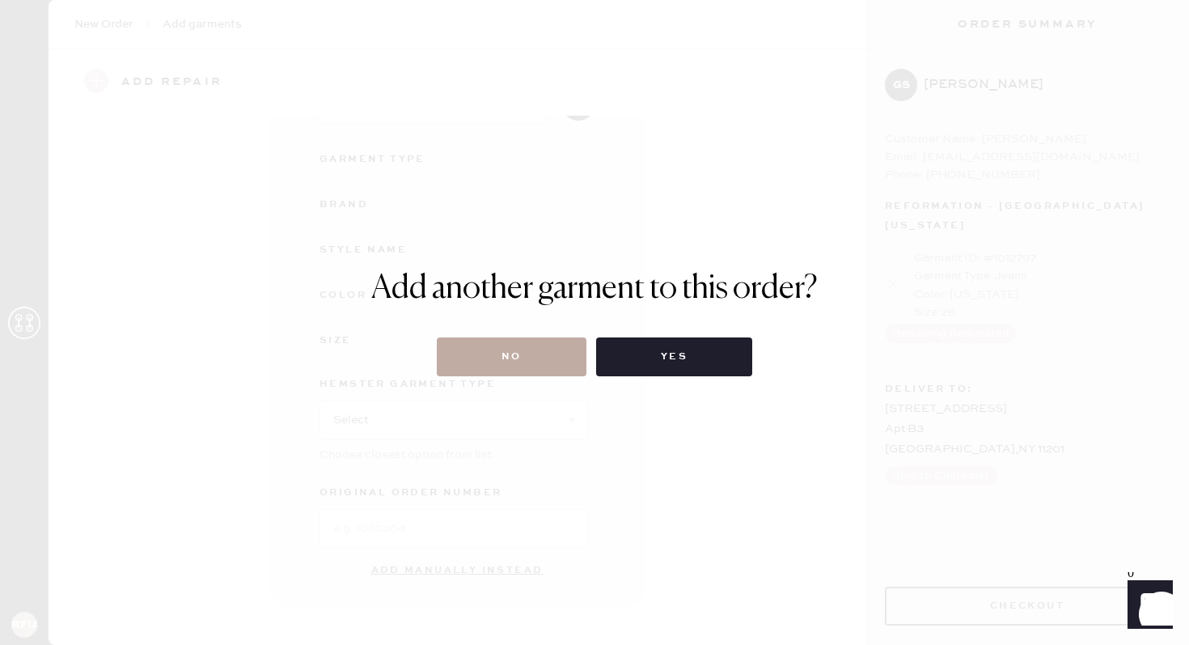
click at [528, 371] on button "No" at bounding box center [512, 356] width 150 height 39
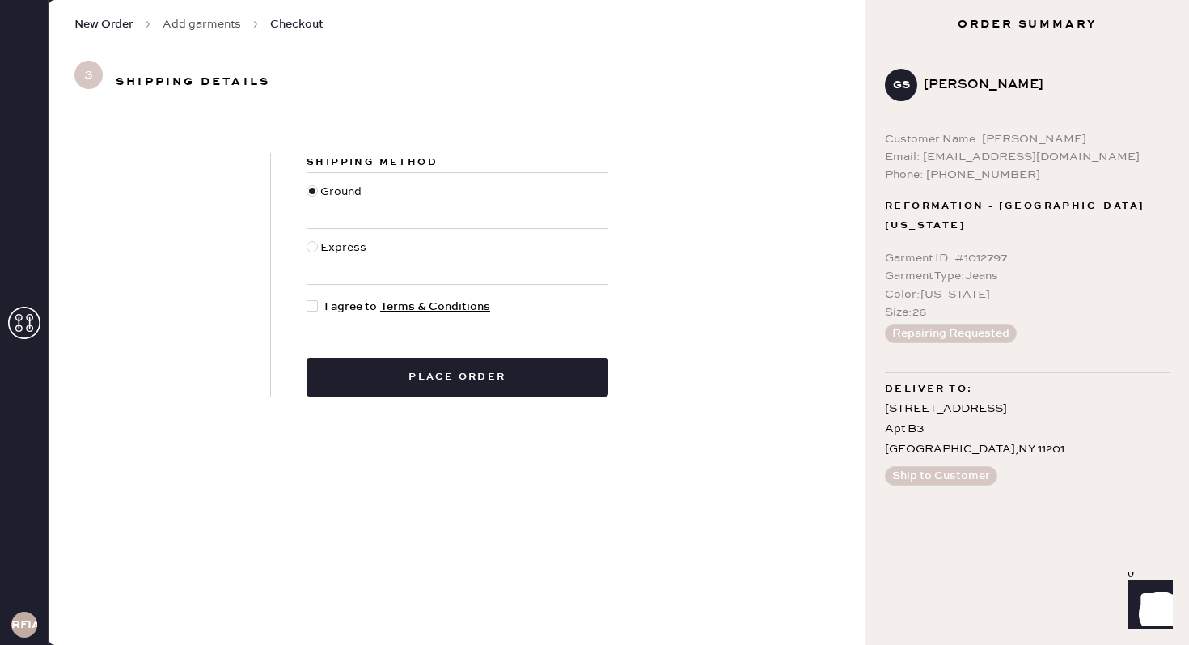
click at [320, 305] on div at bounding box center [316, 307] width 18 height 18
click at [307, 299] on input "I agree to Terms & Conditions" at bounding box center [307, 298] width 1 height 1
checkbox input "true"
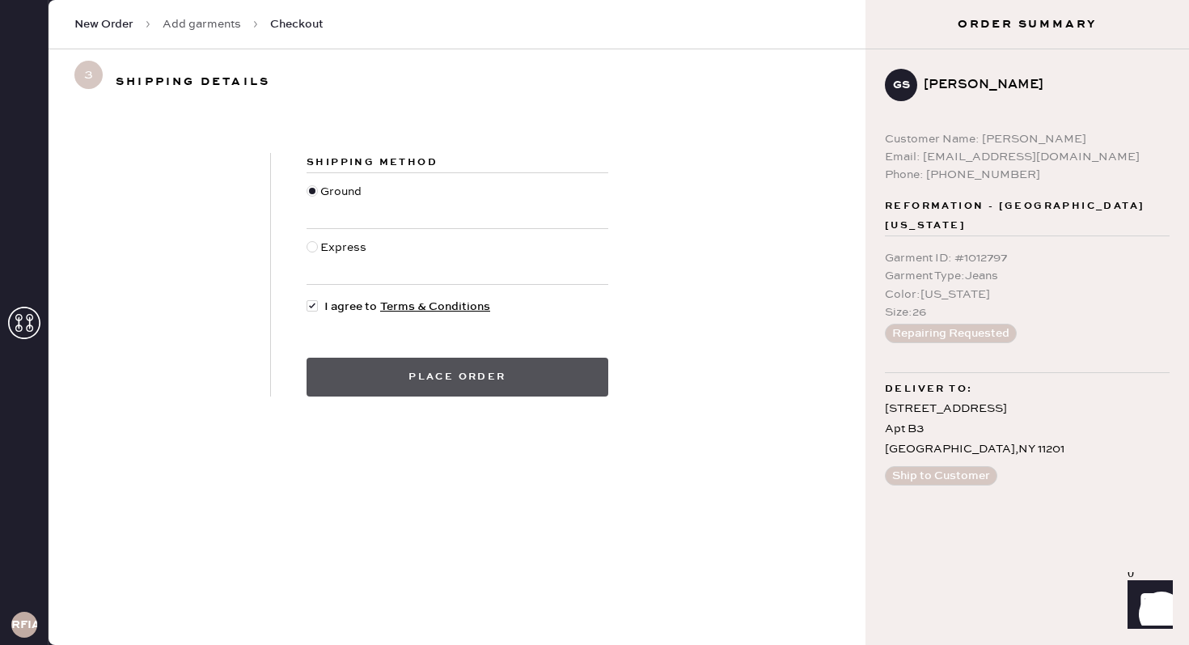
click at [392, 384] on button "Place order" at bounding box center [458, 377] width 302 height 39
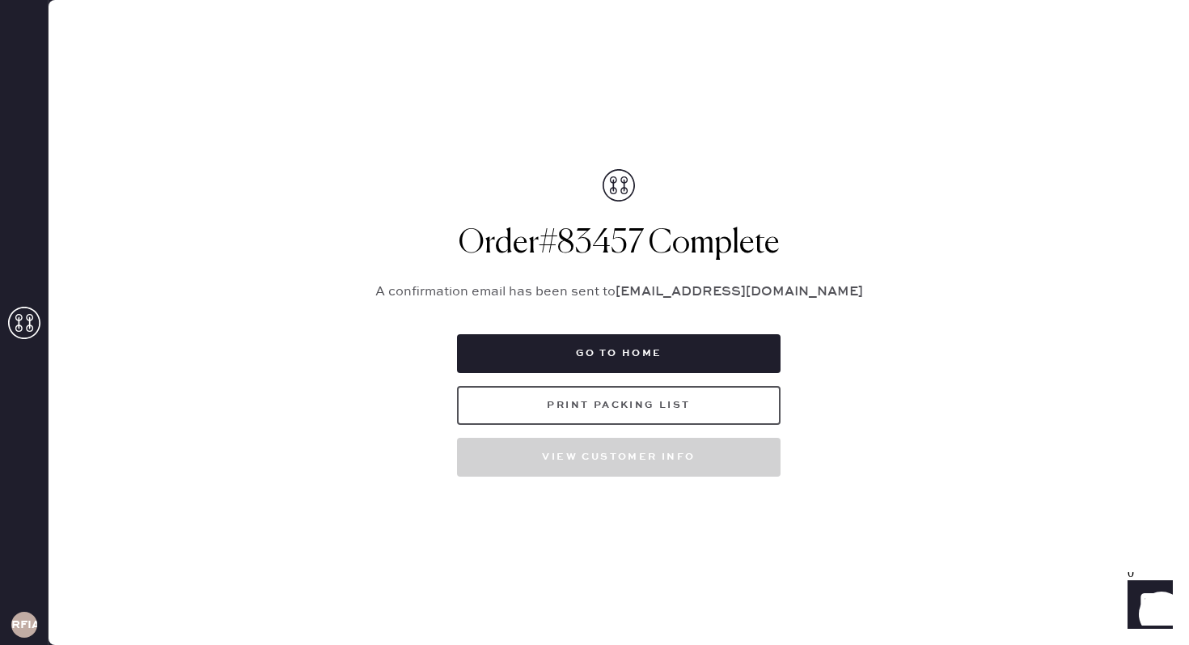
click at [713, 391] on button "Print Packing List" at bounding box center [619, 405] width 324 height 39
